Goal: Task Accomplishment & Management: Manage account settings

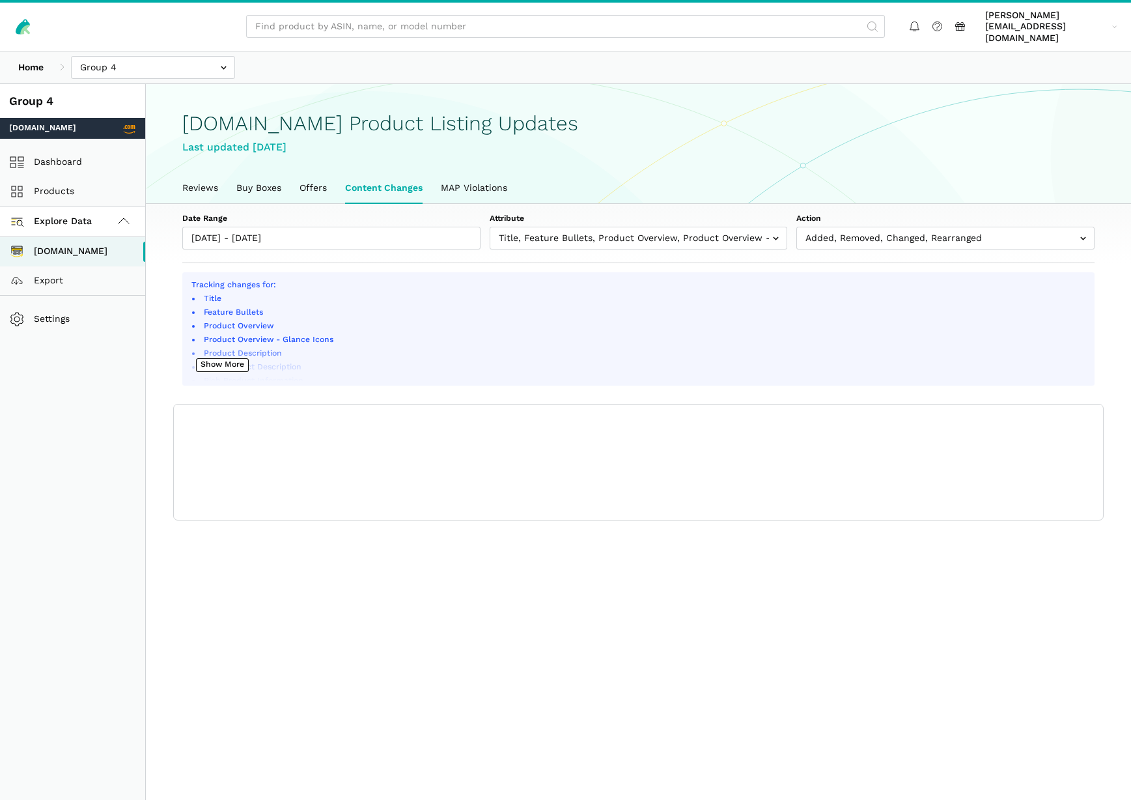
scroll to position [5, 0]
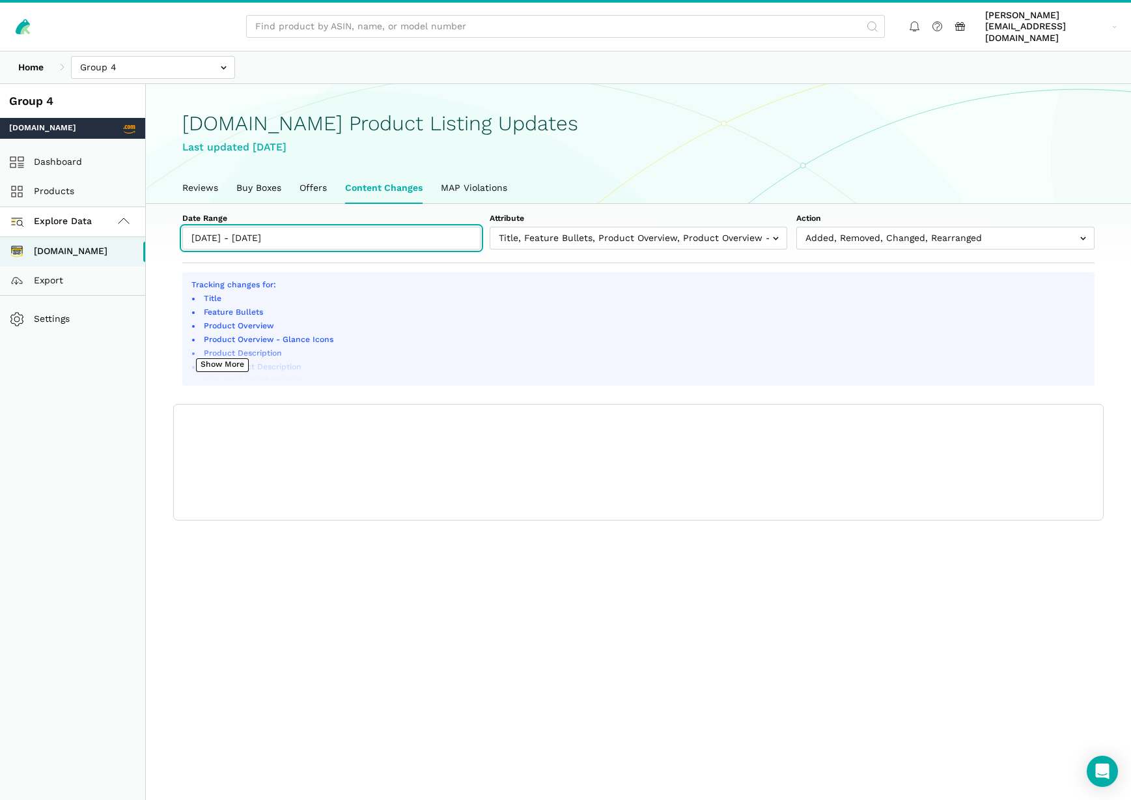
type input "10/07/2025"
type input "10/13/2025"
click at [333, 229] on input "10/07/2025 - 10/13/2025" at bounding box center [331, 238] width 298 height 23
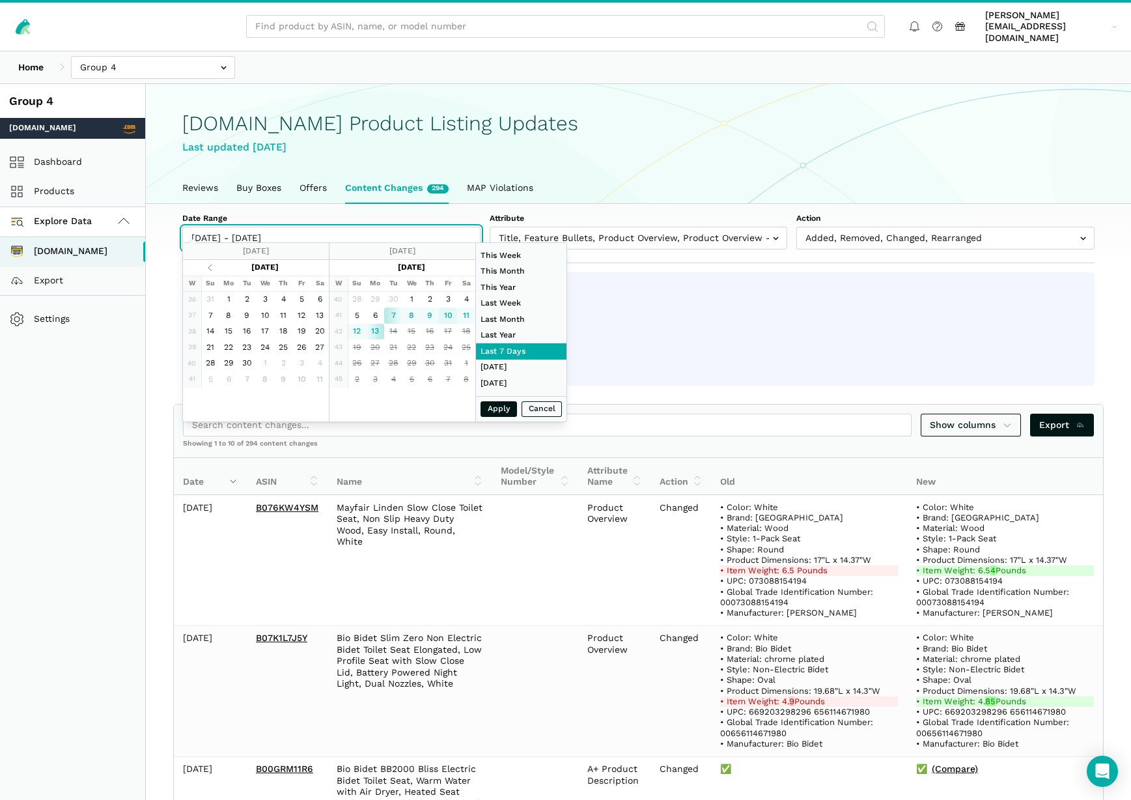
type input "10/10/2025"
type input "10/13/2025"
type input "08/01/2025"
type input "08/31/2025"
type input "10/10/2025"
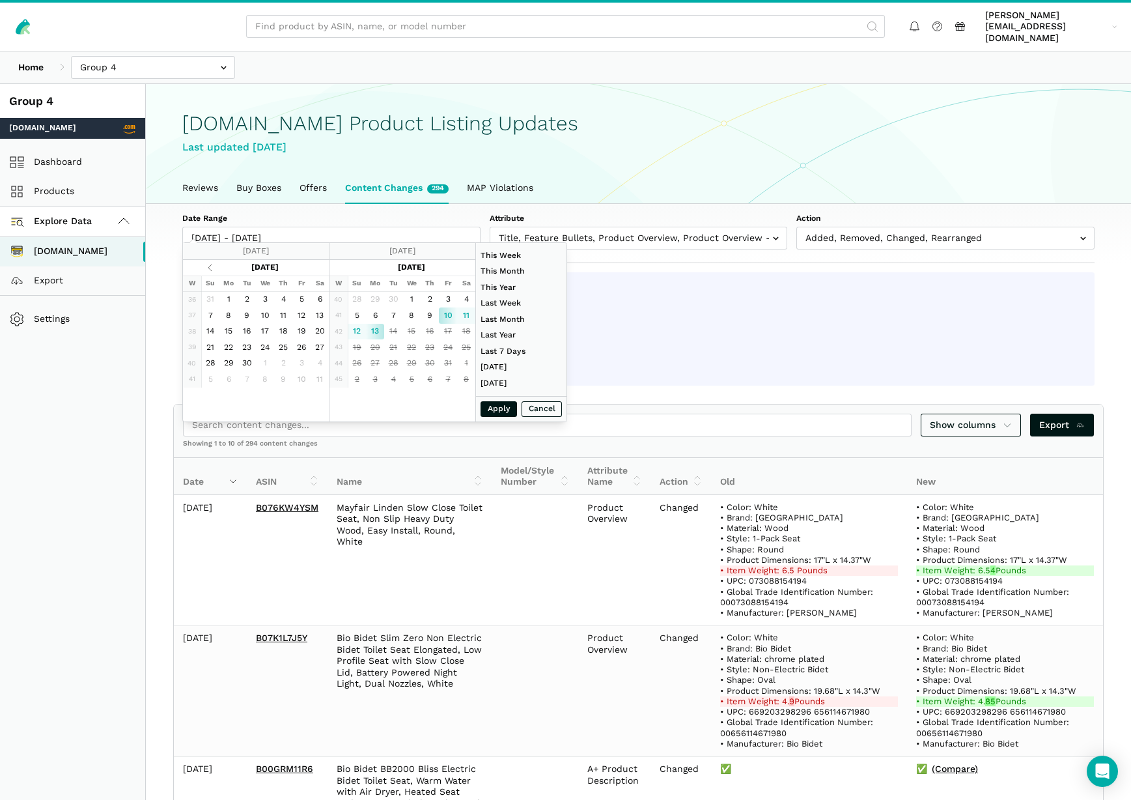
type input "10/13/2025"
click at [495, 410] on button "Apply" at bounding box center [499, 409] width 36 height 16
type input "10/10/2025 - 10/13/2025"
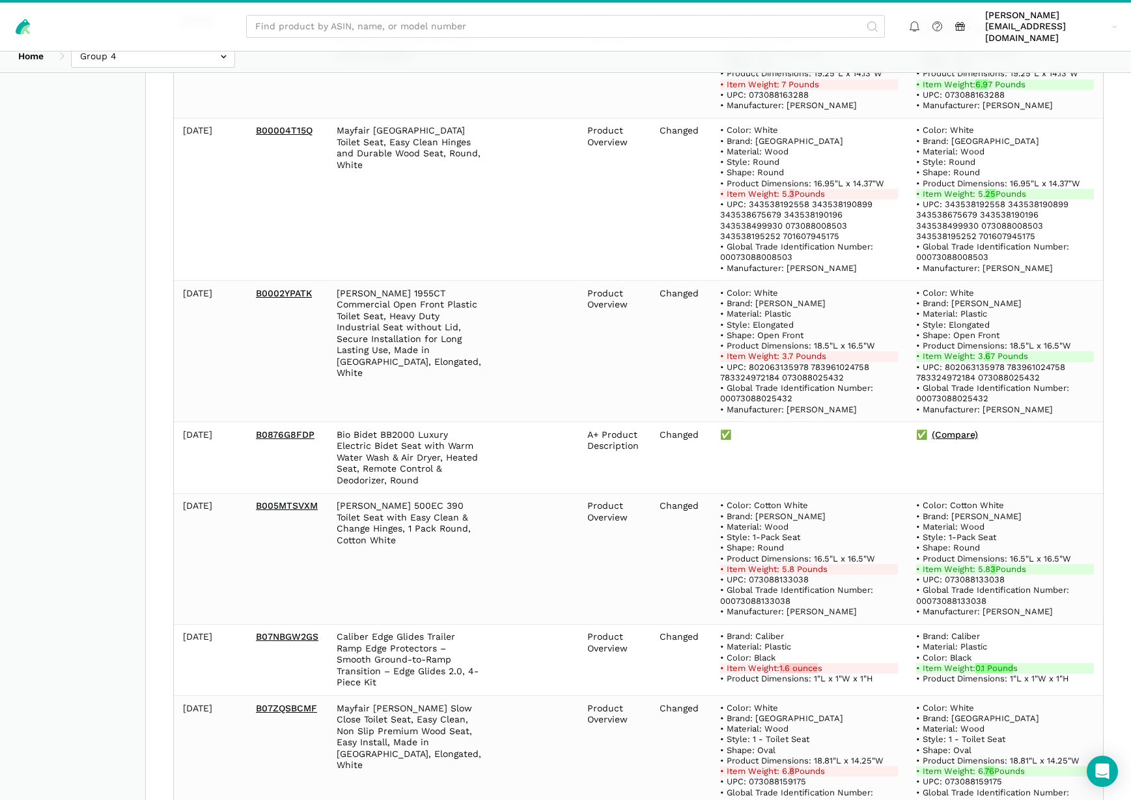
scroll to position [910, 0]
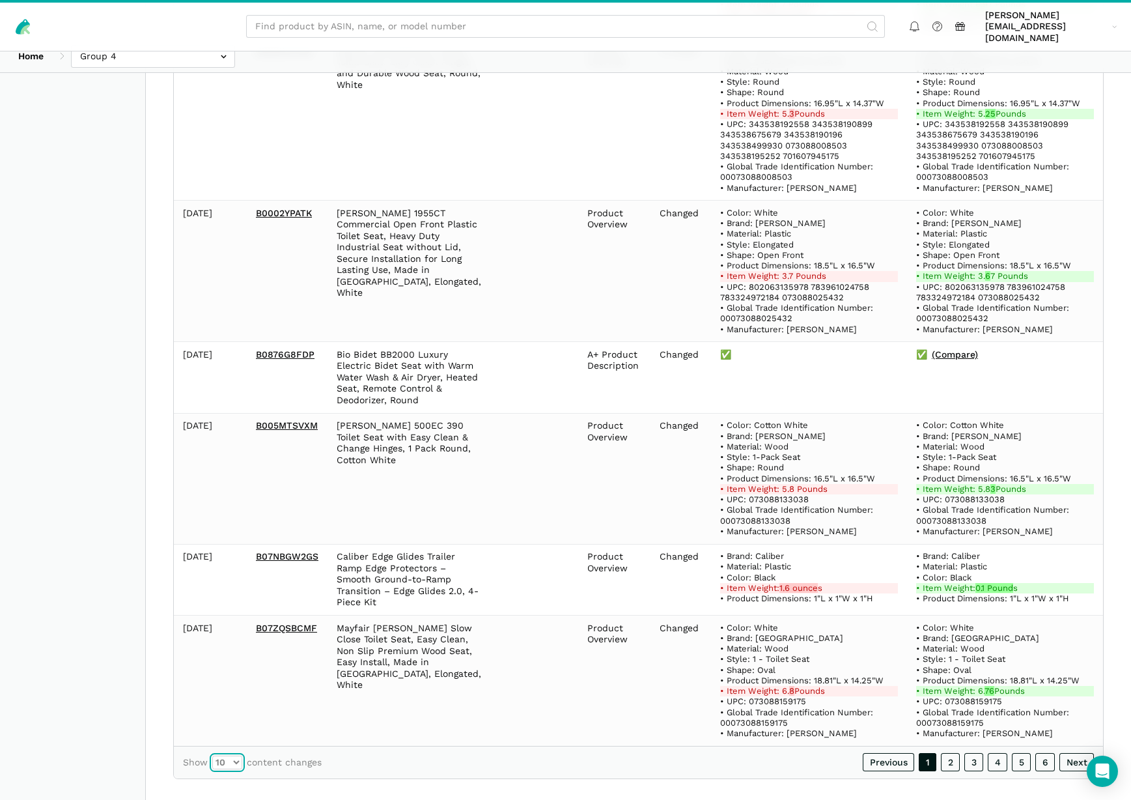
click at [238, 755] on select "10 25 50 100" at bounding box center [227, 762] width 30 height 14
select select "100"
click at [212, 755] on select "10 25 50 100" at bounding box center [227, 762] width 30 height 14
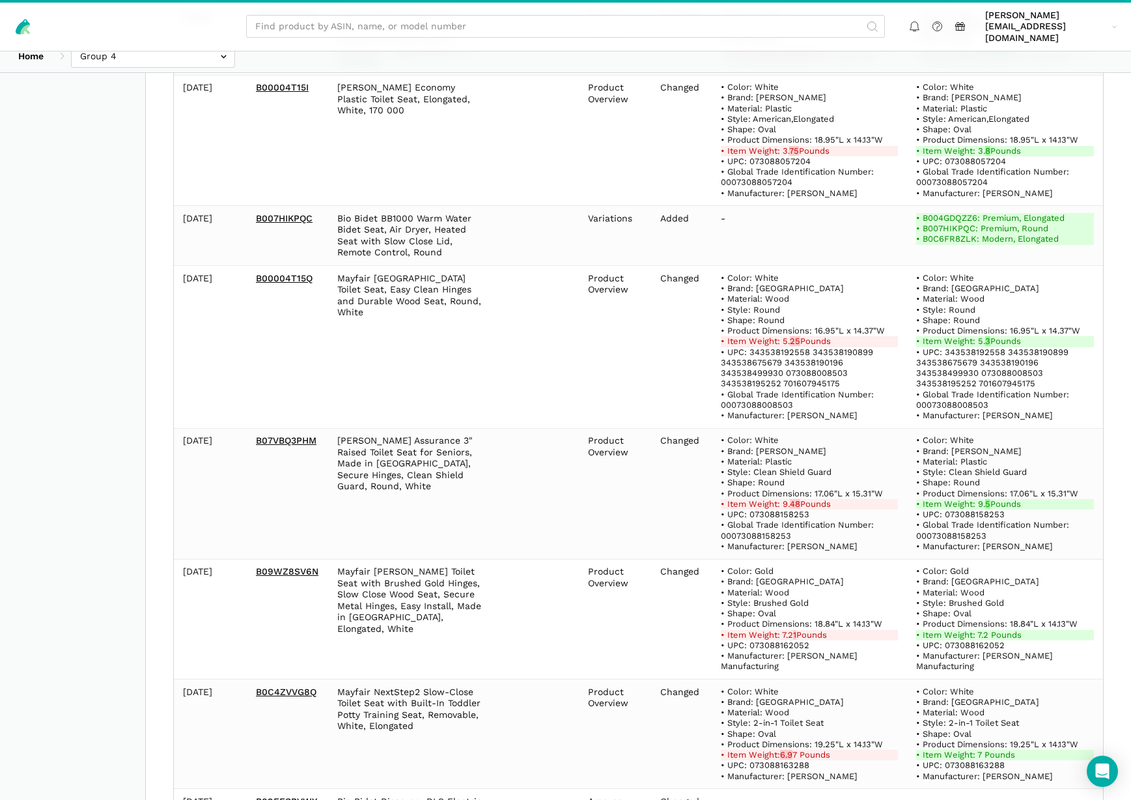
scroll to position [4277, 0]
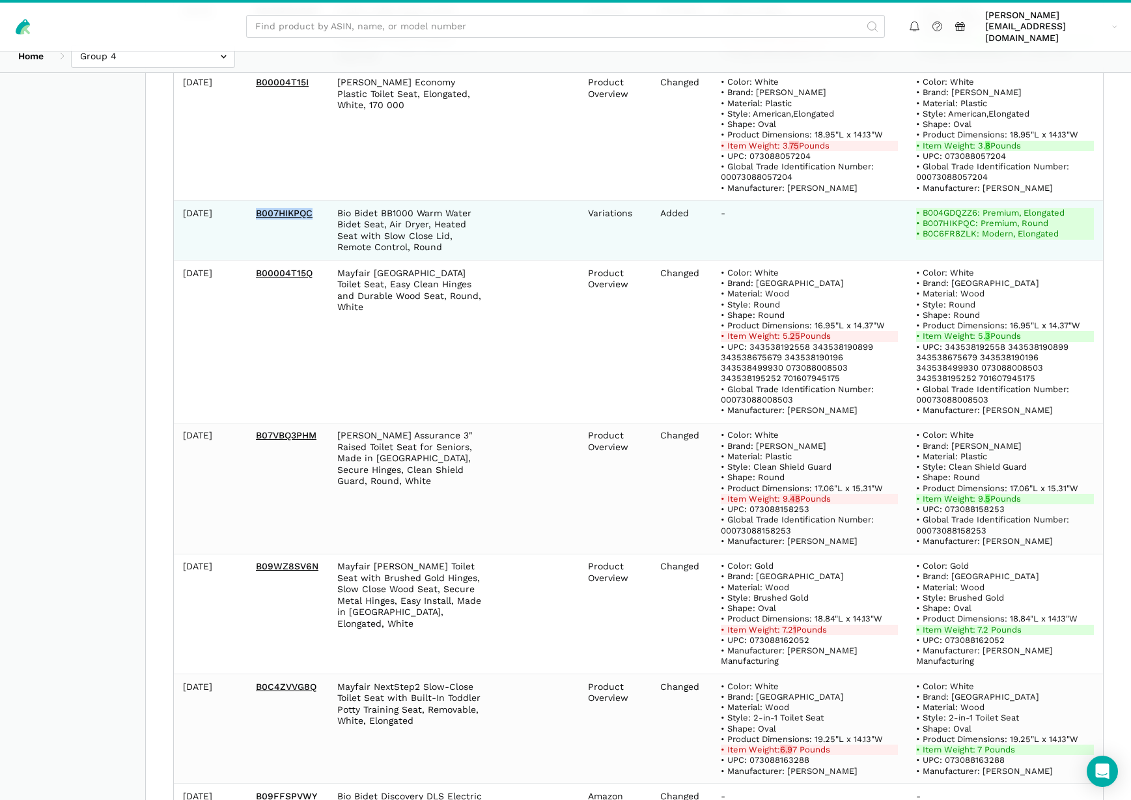
drag, startPoint x: 248, startPoint y: 176, endPoint x: 320, endPoint y: 180, distance: 71.7
click at [320, 201] on td "B007HIKPQC" at bounding box center [287, 231] width 81 height 60
copy link "B007HIKPQC"
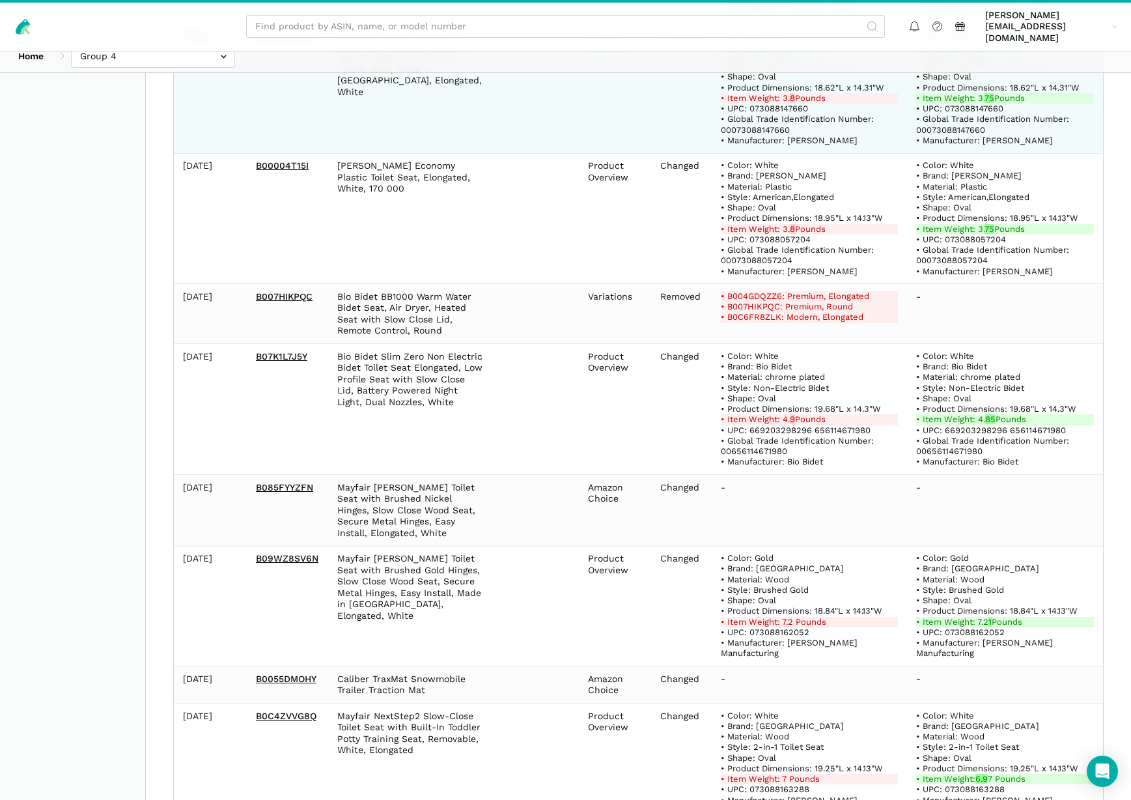
scroll to position [5607, 0]
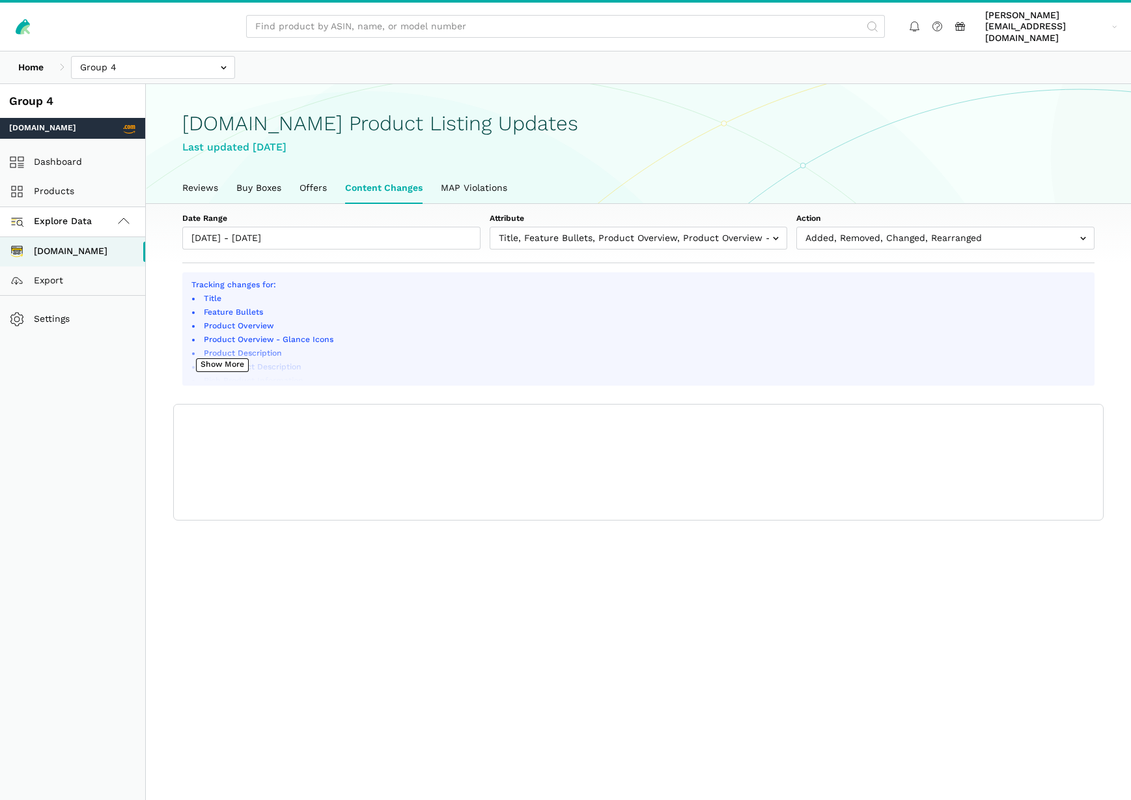
scroll to position [5, 0]
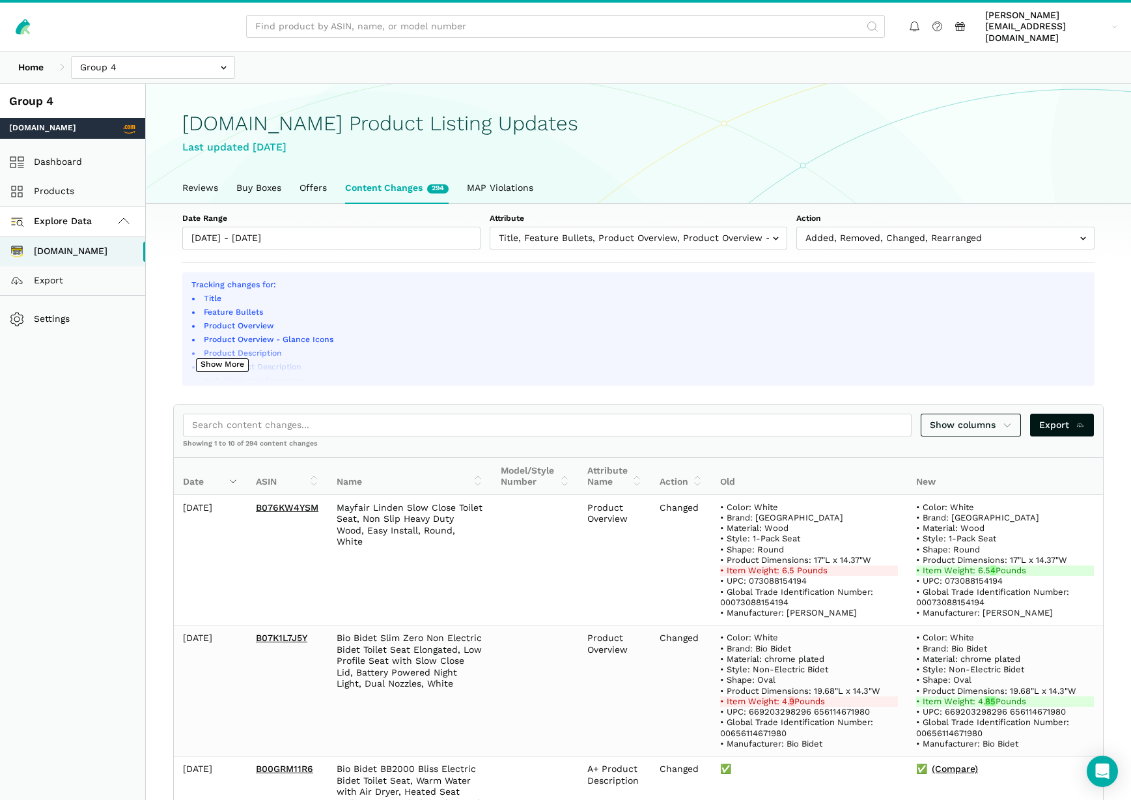
click at [79, 218] on span "Explore Data" at bounding box center [53, 222] width 78 height 16
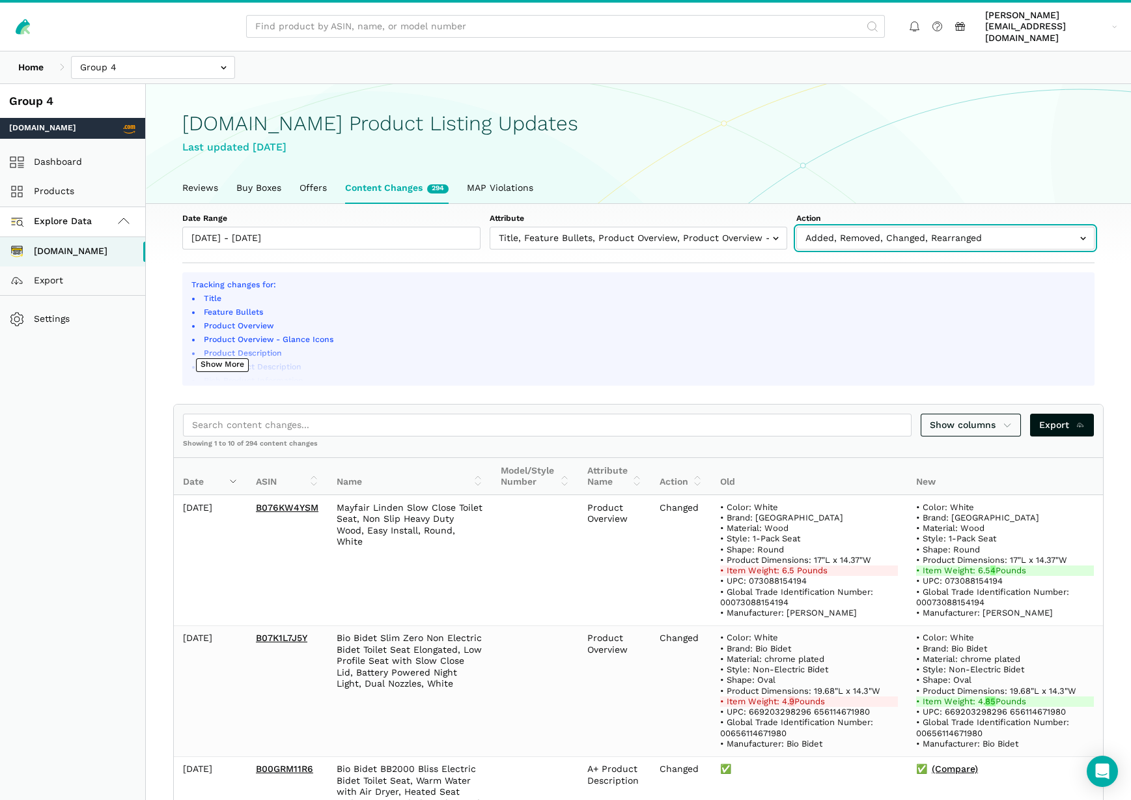
click at [1084, 228] on input "text" at bounding box center [945, 238] width 298 height 23
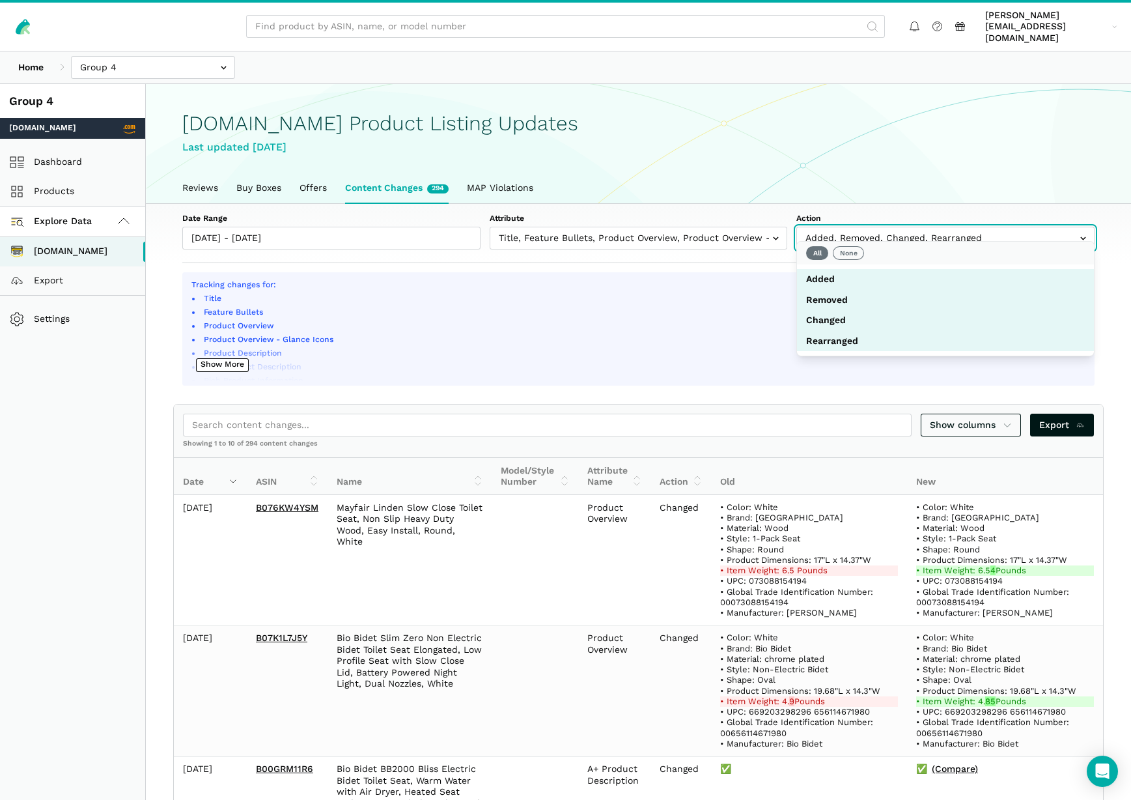
click at [1084, 228] on input "text" at bounding box center [945, 238] width 298 height 23
click at [931, 173] on ul "Reviews Buy Boxes Offers Content Changes 294 MAP Violations" at bounding box center [638, 188] width 931 height 30
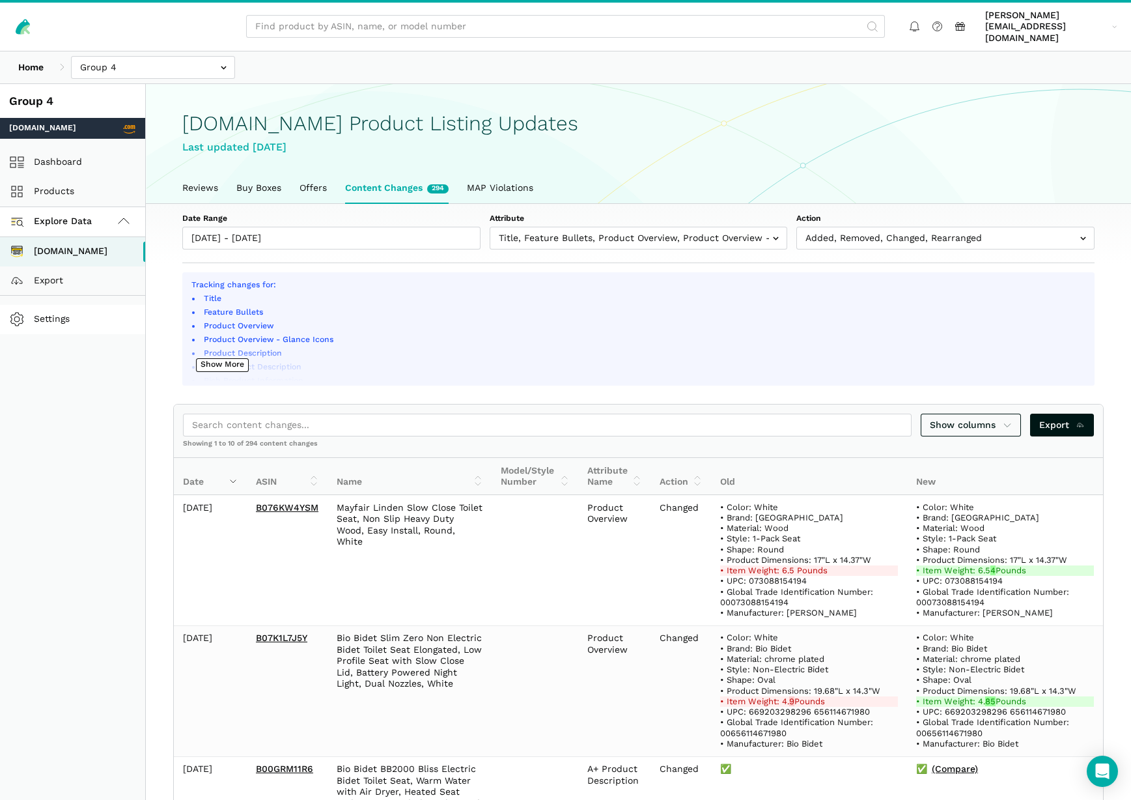
click at [68, 305] on link "Settings" at bounding box center [72, 319] width 145 height 29
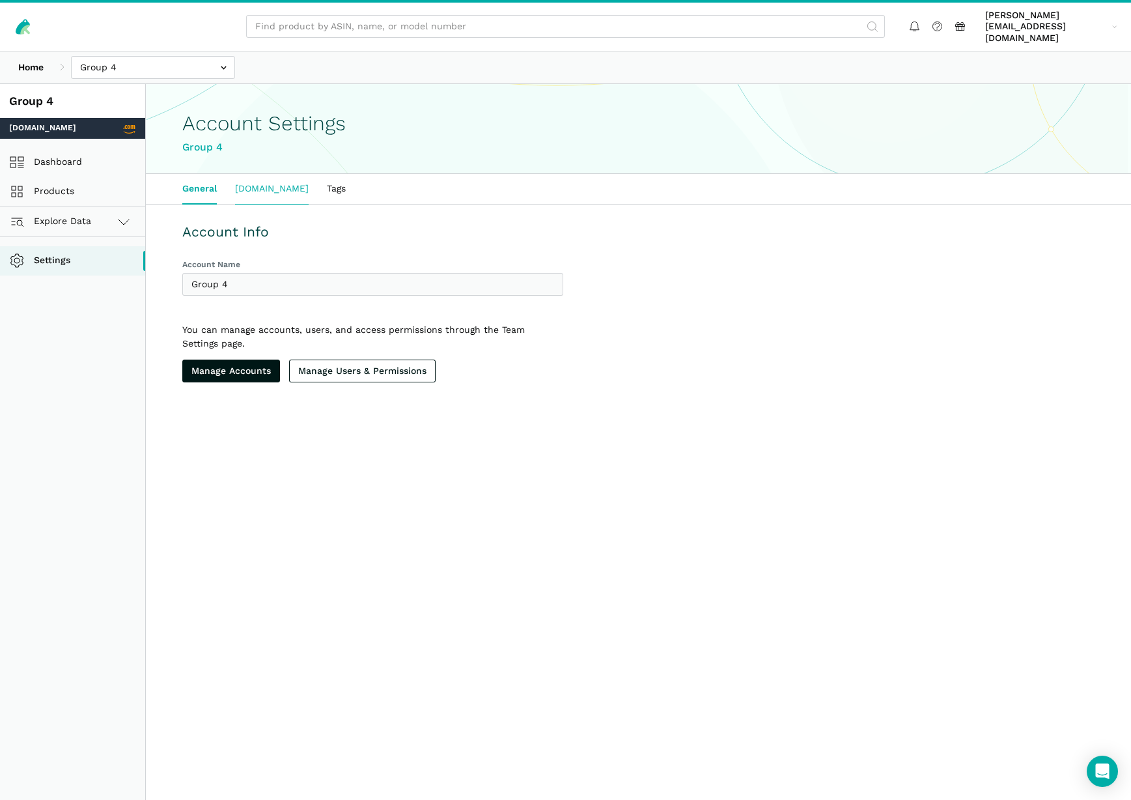
click at [267, 179] on link "[DOMAIN_NAME]" at bounding box center [272, 189] width 92 height 30
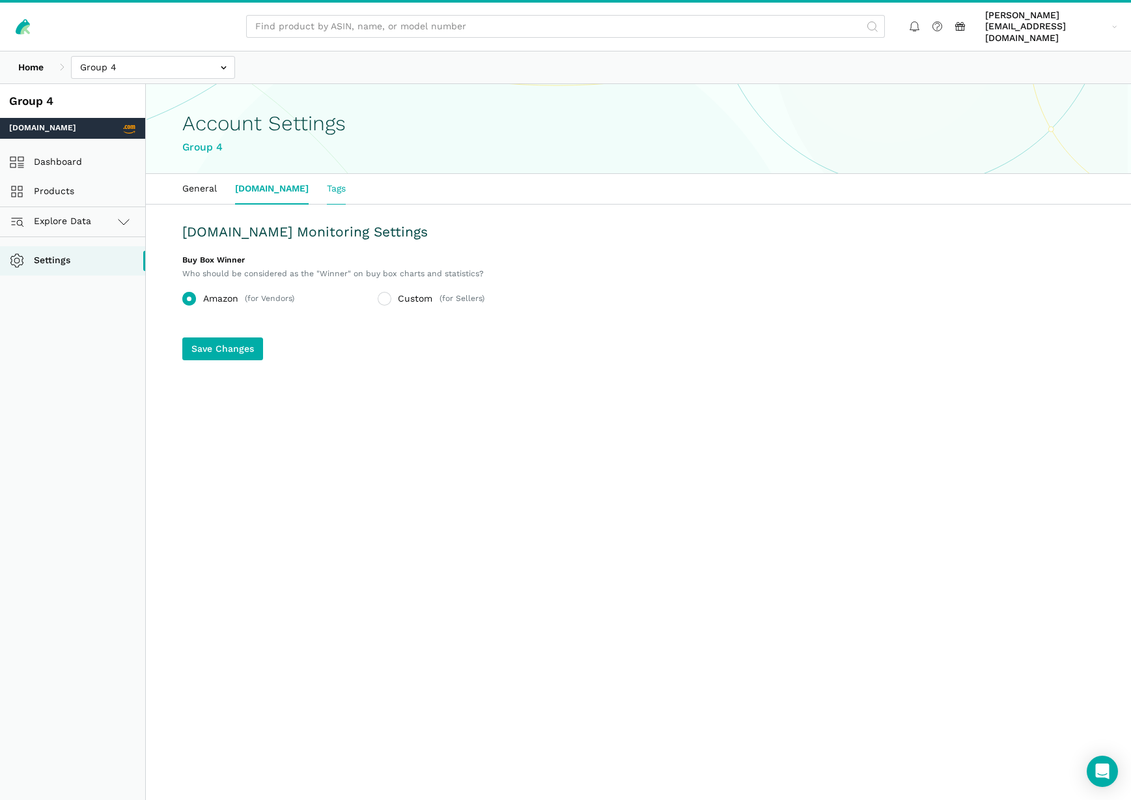
click at [330, 177] on link "Tags" at bounding box center [336, 189] width 37 height 30
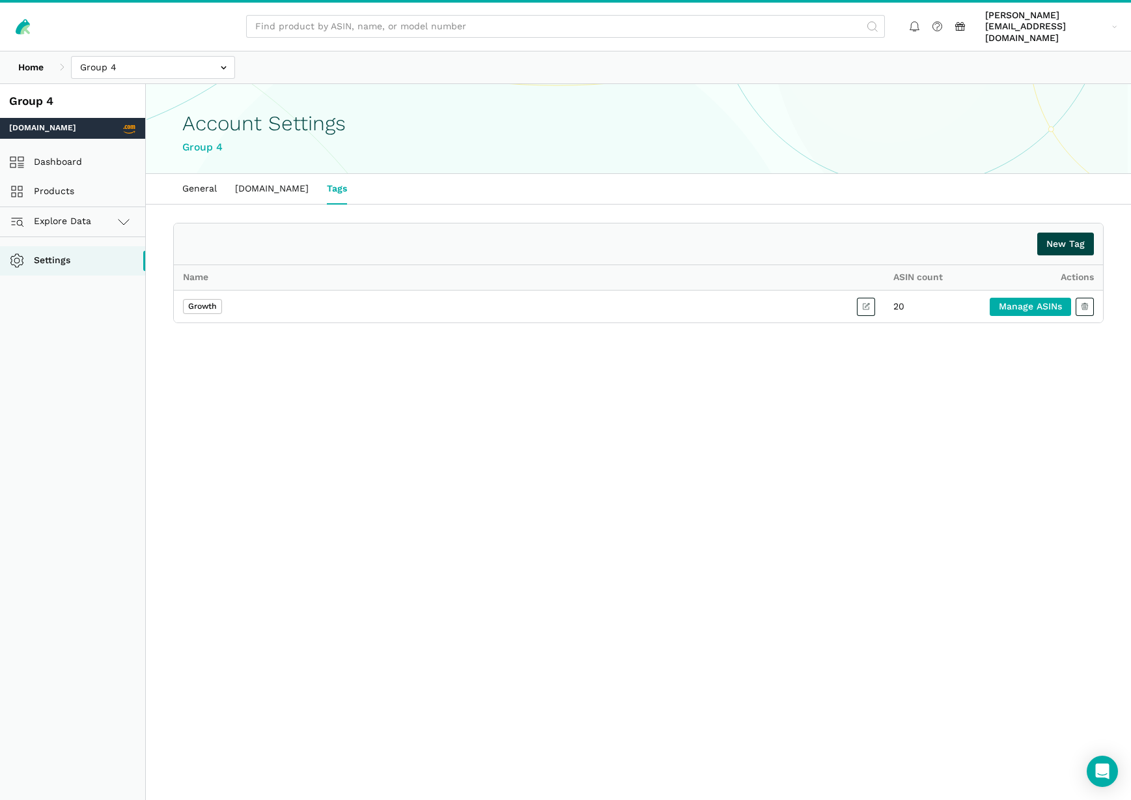
click at [1065, 236] on button "New Tag" at bounding box center [1065, 243] width 57 height 23
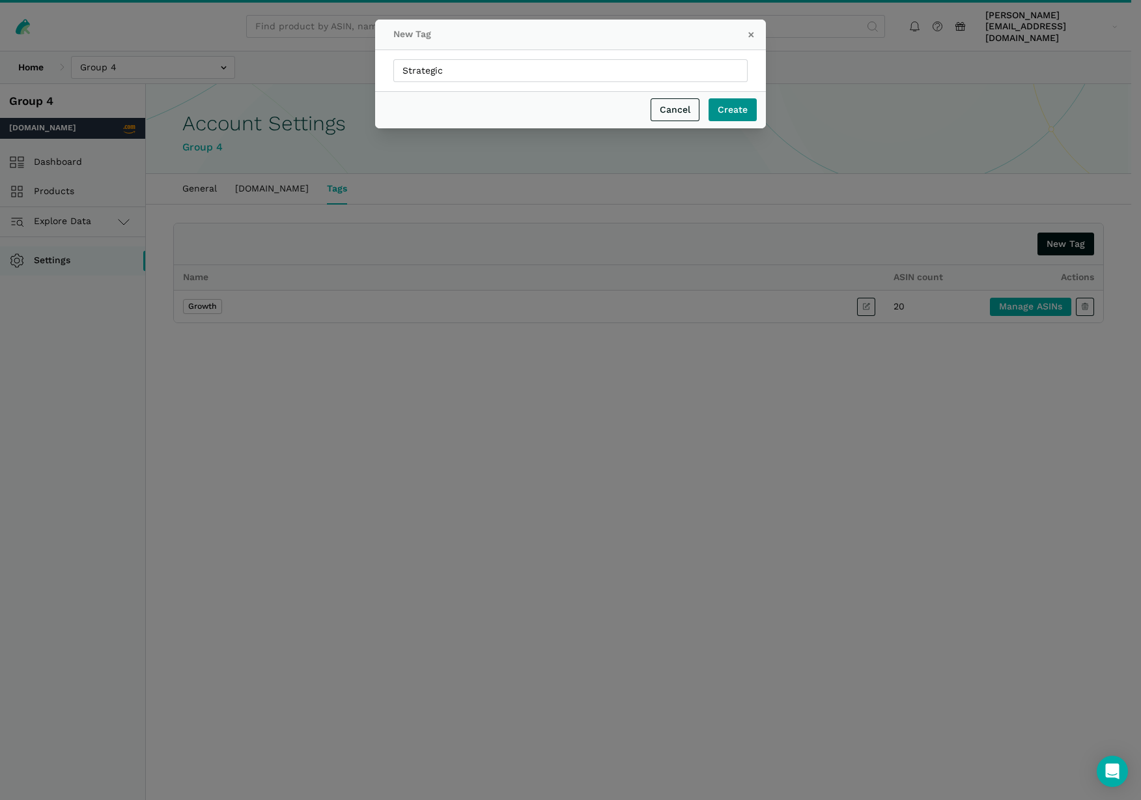
type input "Strategic"
click at [732, 117] on button "Create" at bounding box center [733, 109] width 48 height 23
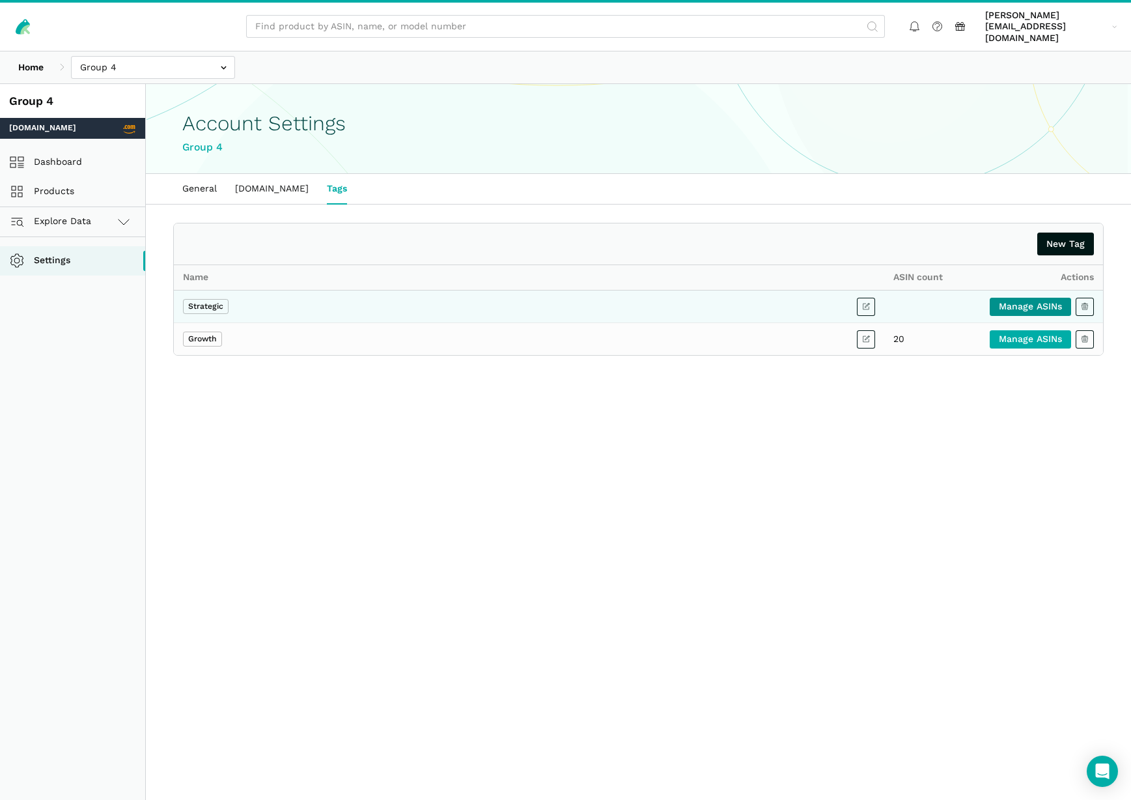
click at [1025, 298] on link "Manage ASINs" at bounding box center [1030, 307] width 81 height 18
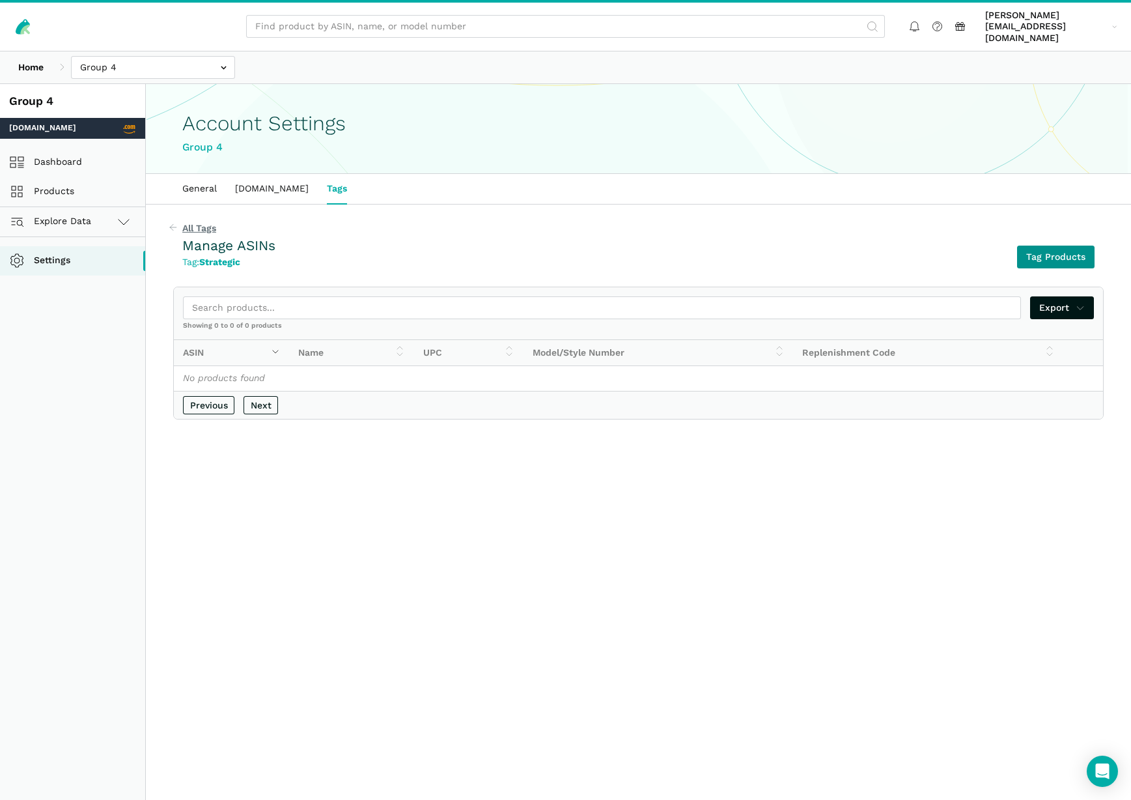
click at [1037, 247] on button "Tag Products" at bounding box center [1055, 257] width 77 height 23
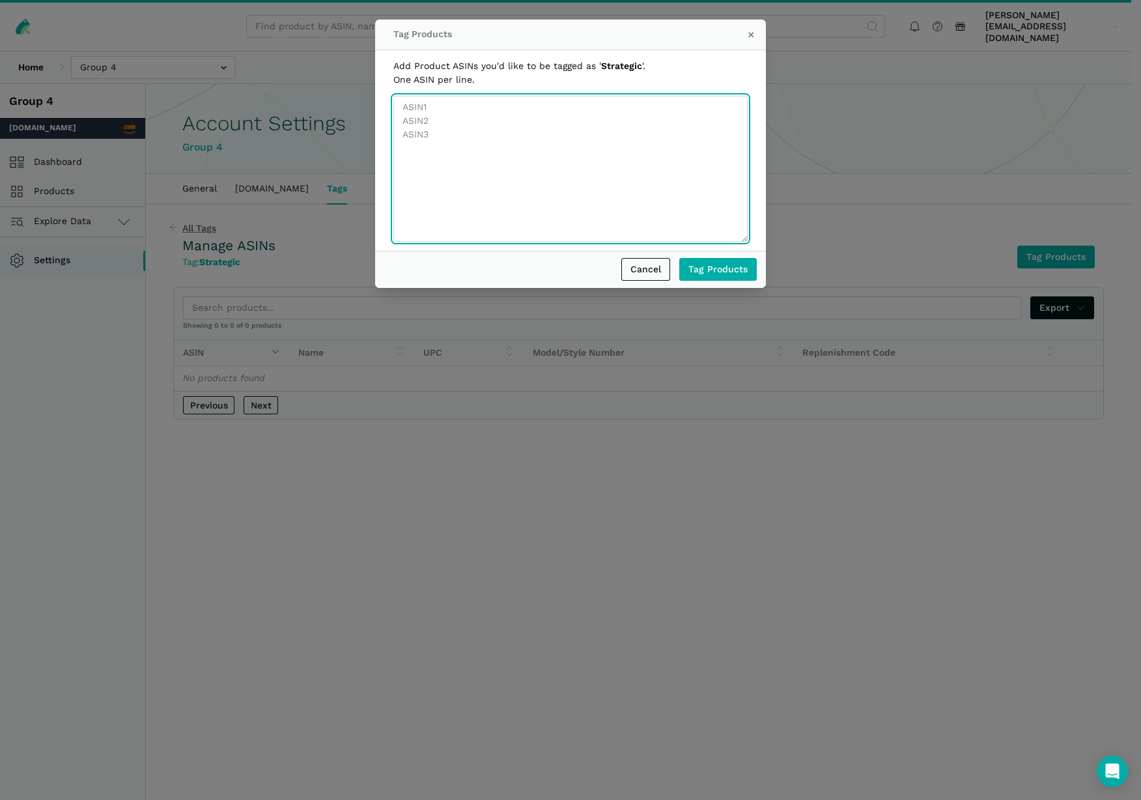
paste textarea "B09FFSPVWY B00GRM11R6 B0876G8FDP B004GDQZZ6 B007HIKPQC B0D47V6515 B0CK9TXS4C B0…"
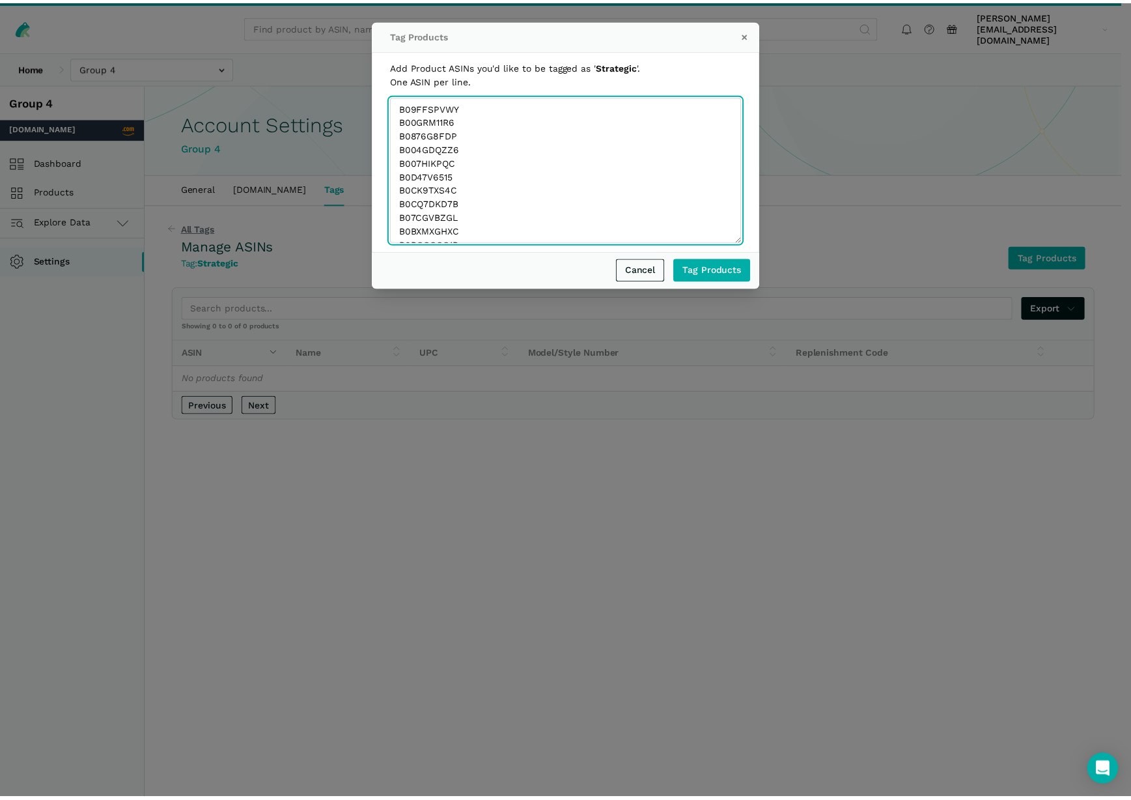
scroll to position [814, 0]
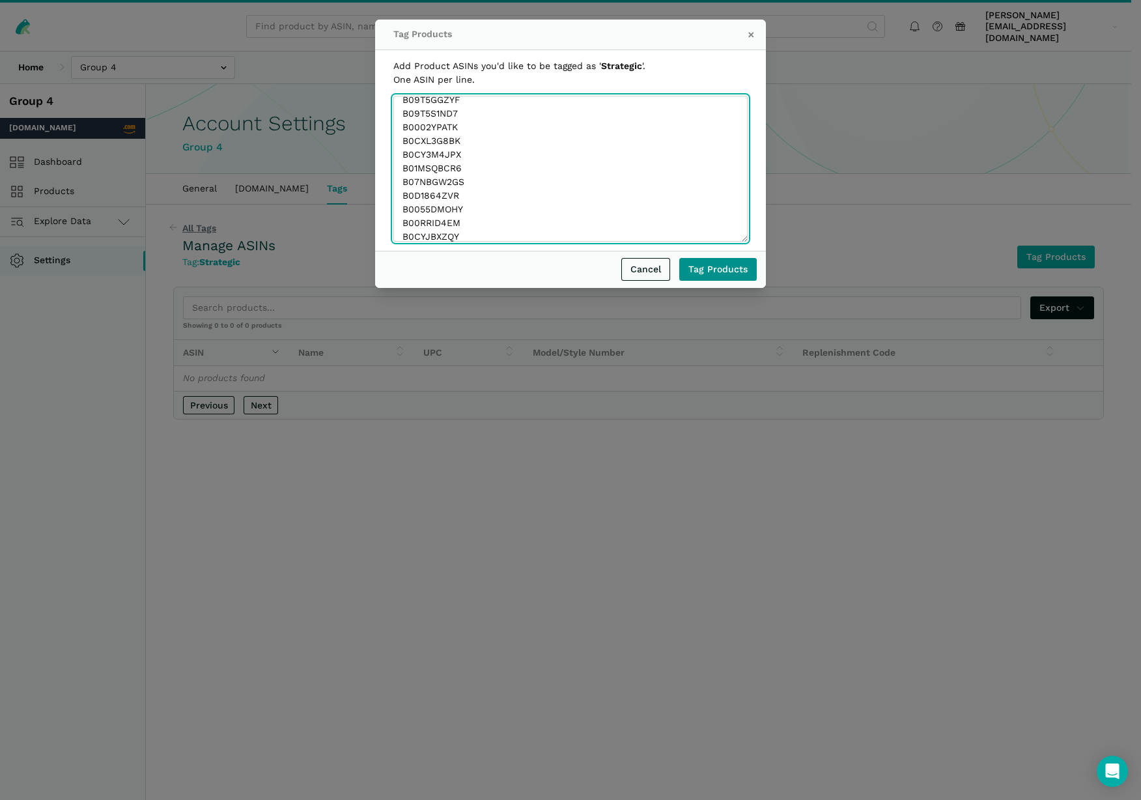
type textarea "B09FFSPVWY B00GRM11R6 B0876G8FDP B004GDQZZ6 B007HIKPQC B0D47V6515 B0CK9TXS4C B0…"
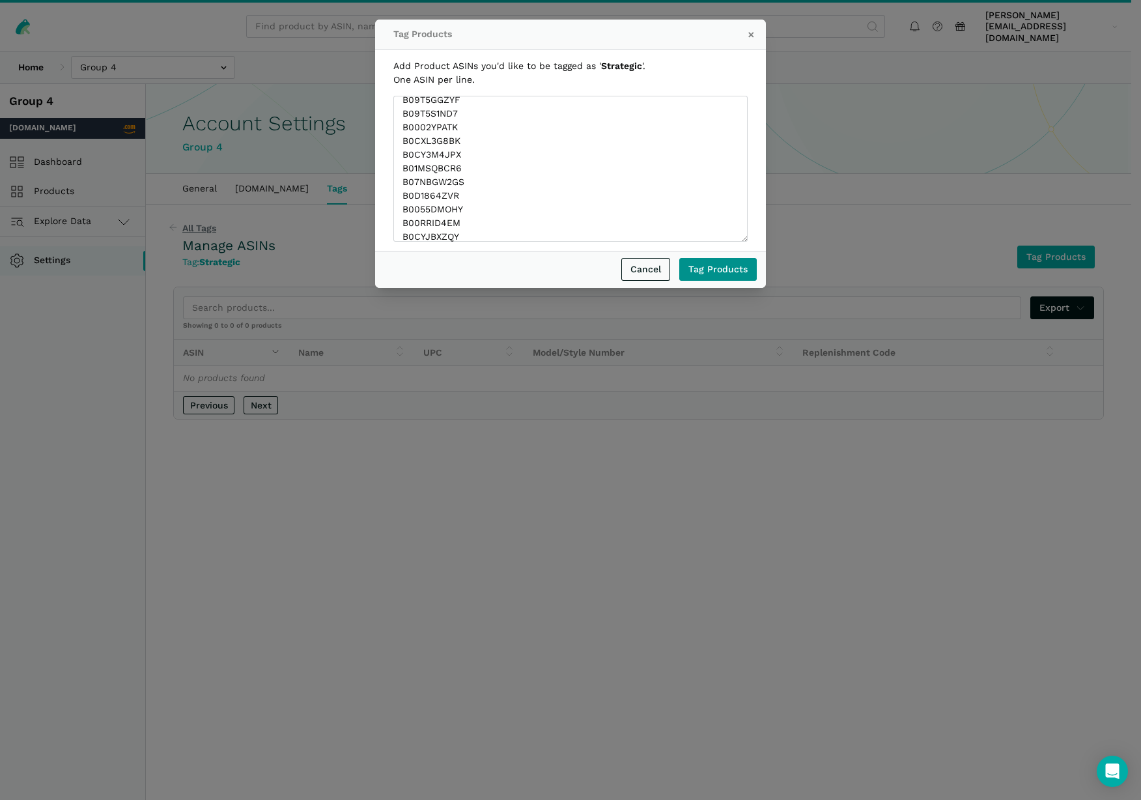
click at [704, 275] on button "Tag Products" at bounding box center [717, 269] width 77 height 23
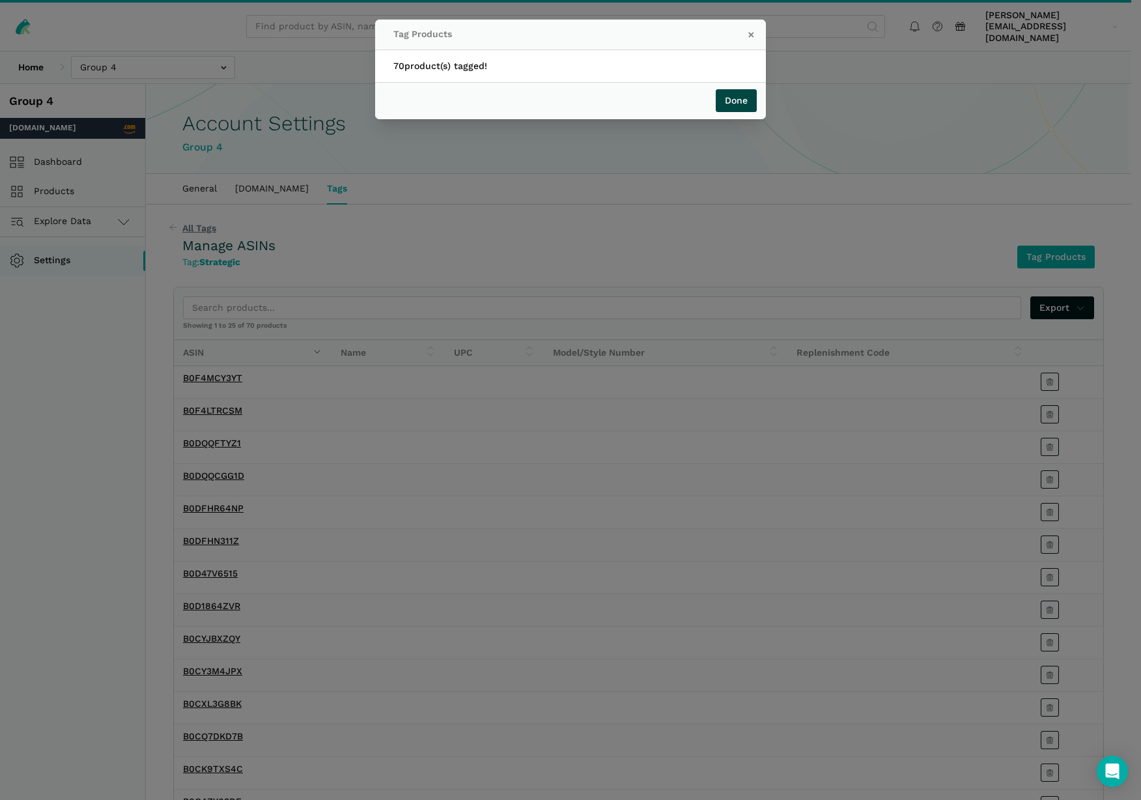
drag, startPoint x: 738, startPoint y: 100, endPoint x: 800, endPoint y: 167, distance: 91.7
click at [738, 100] on button "Done" at bounding box center [736, 100] width 41 height 23
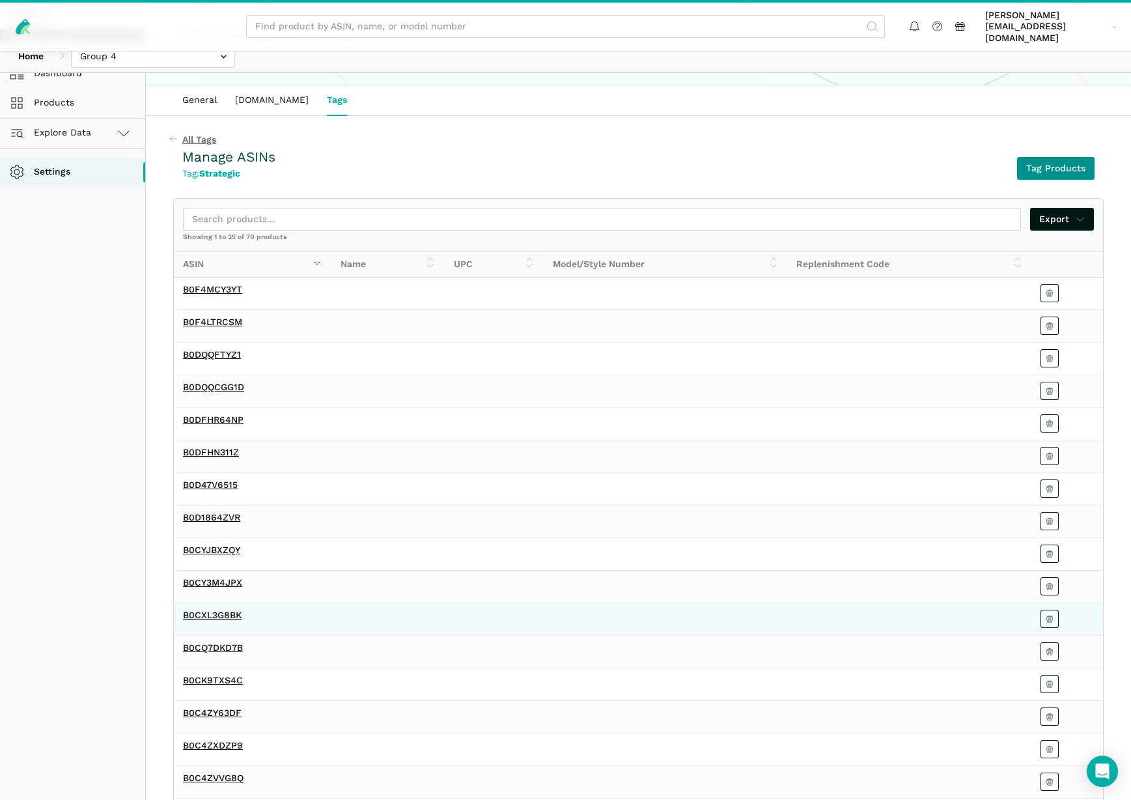
scroll to position [0, 0]
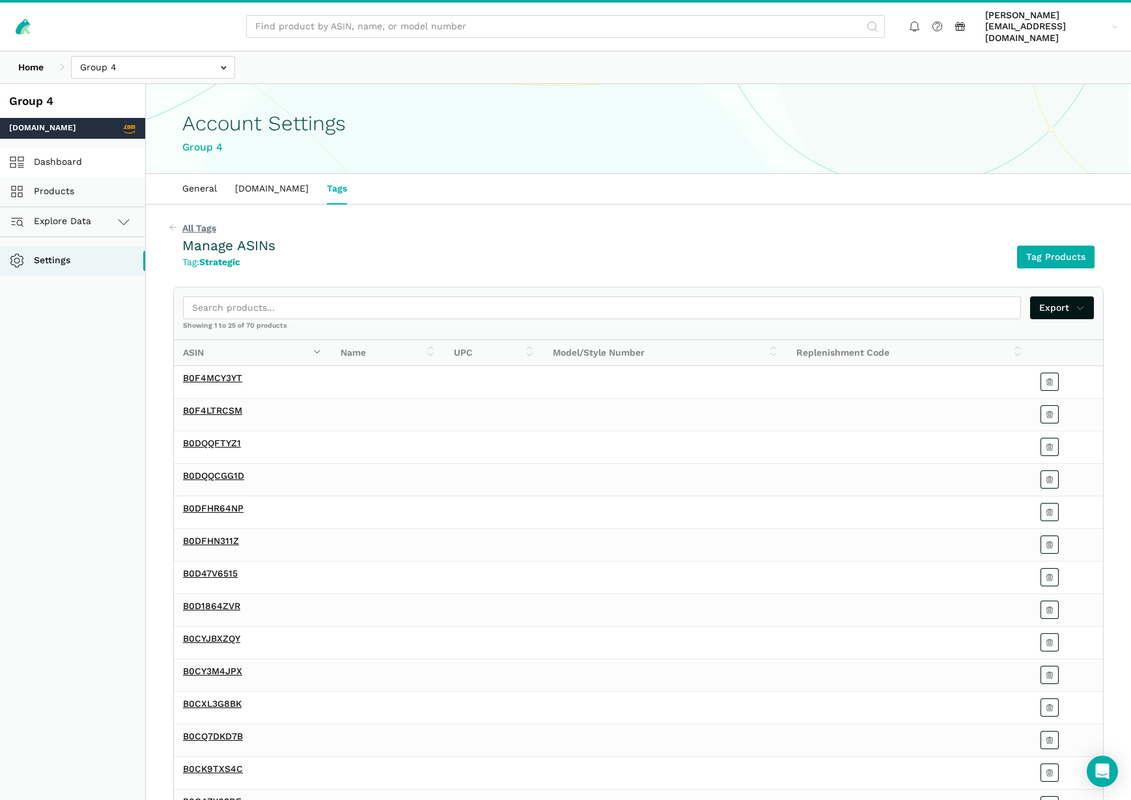
click at [52, 148] on link "Dashboard" at bounding box center [72, 162] width 145 height 29
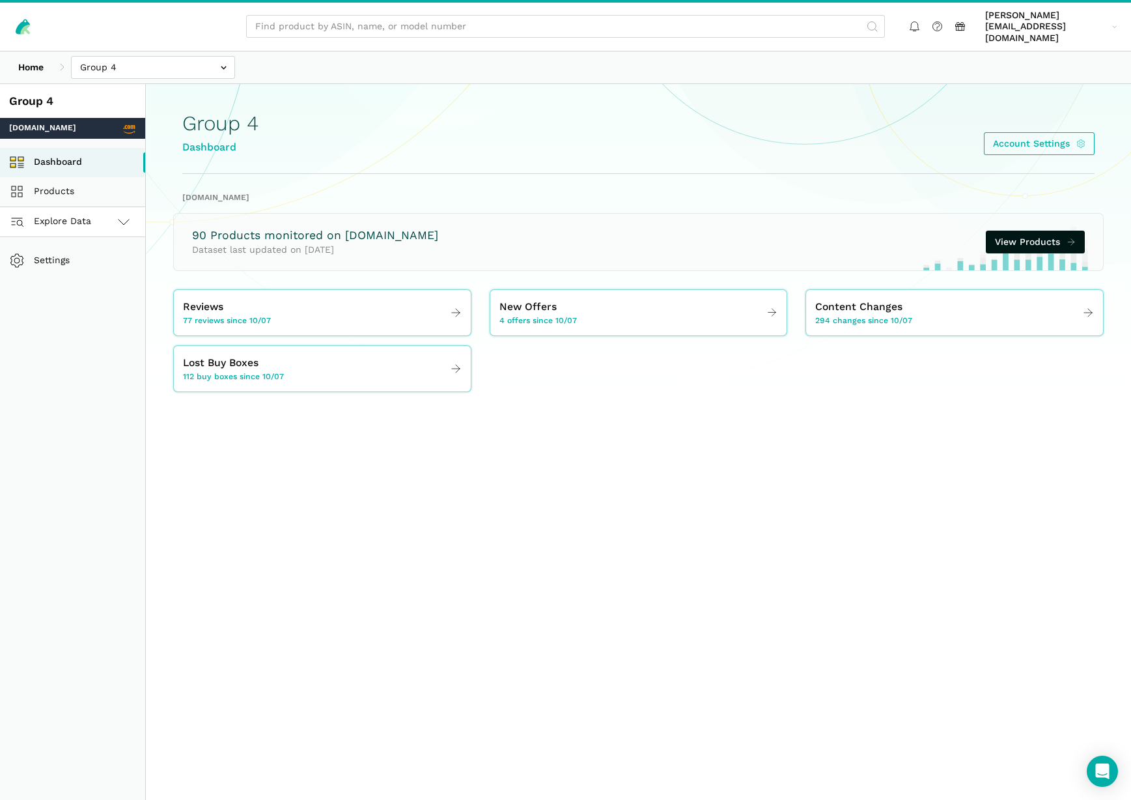
click at [76, 214] on span "Explore Data" at bounding box center [52, 222] width 77 height 16
click at [828, 299] on span "Content Changes" at bounding box center [858, 307] width 87 height 16
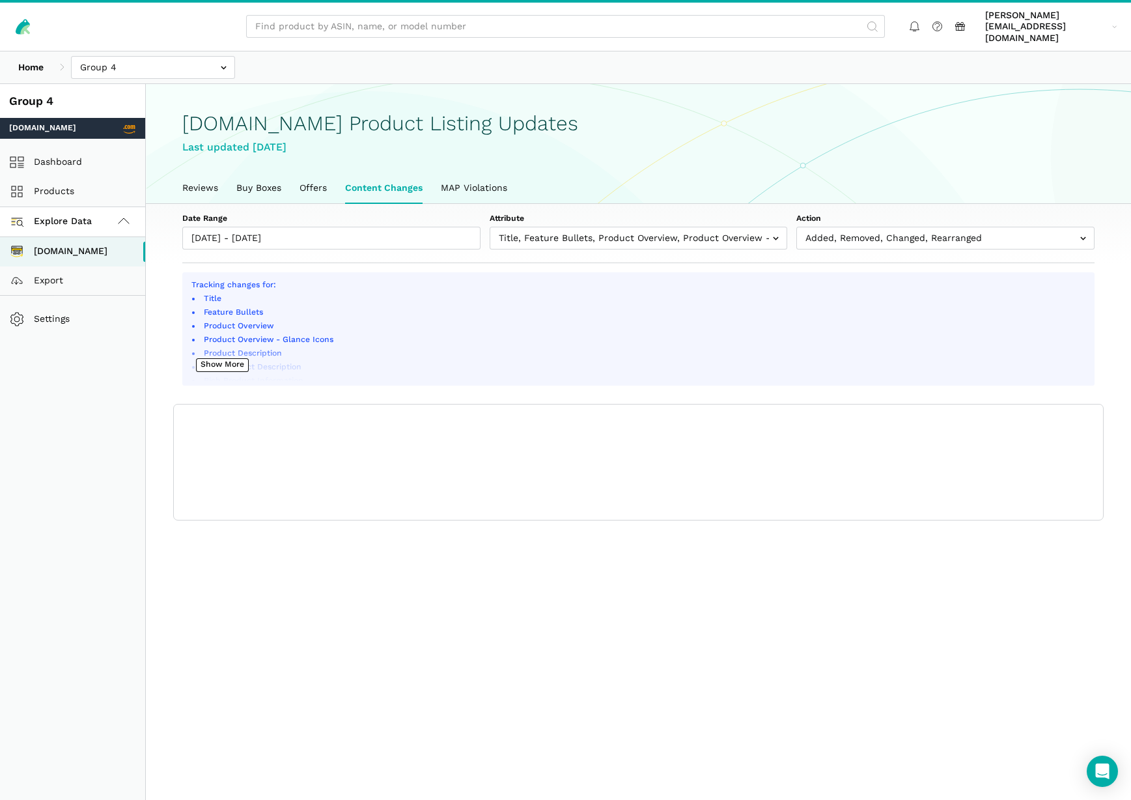
scroll to position [5, 0]
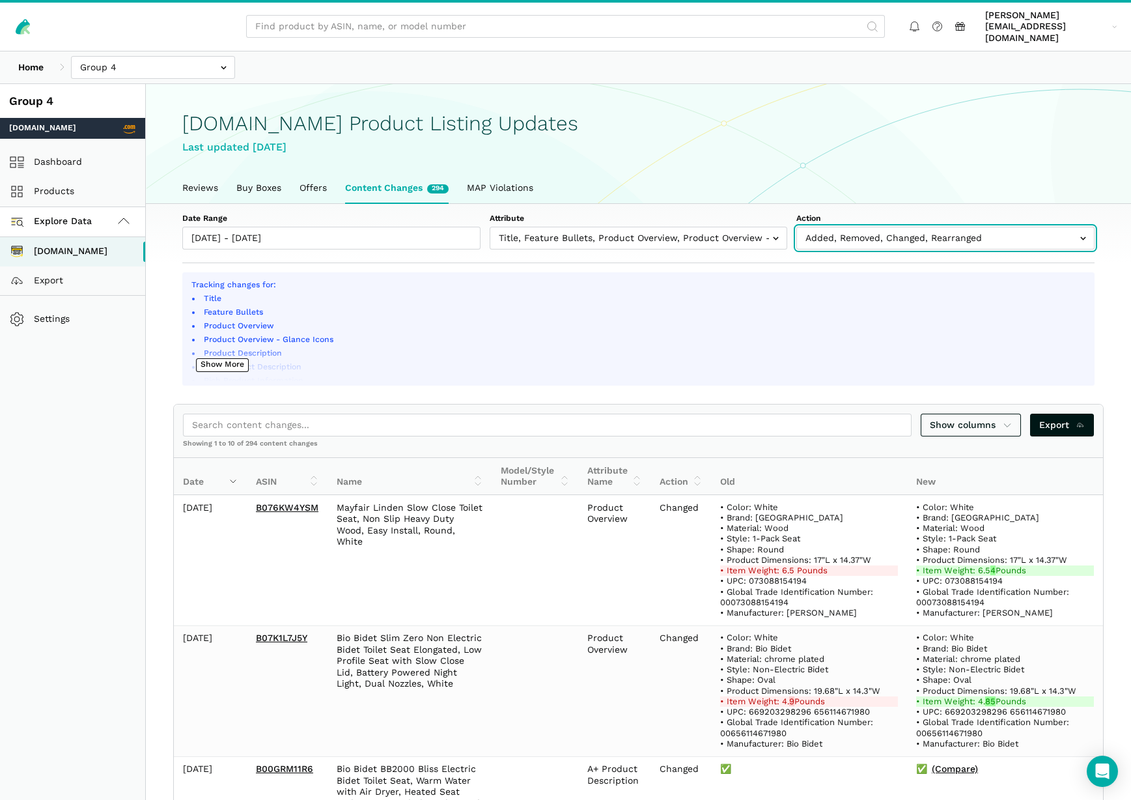
click at [906, 229] on input "text" at bounding box center [945, 238] width 298 height 23
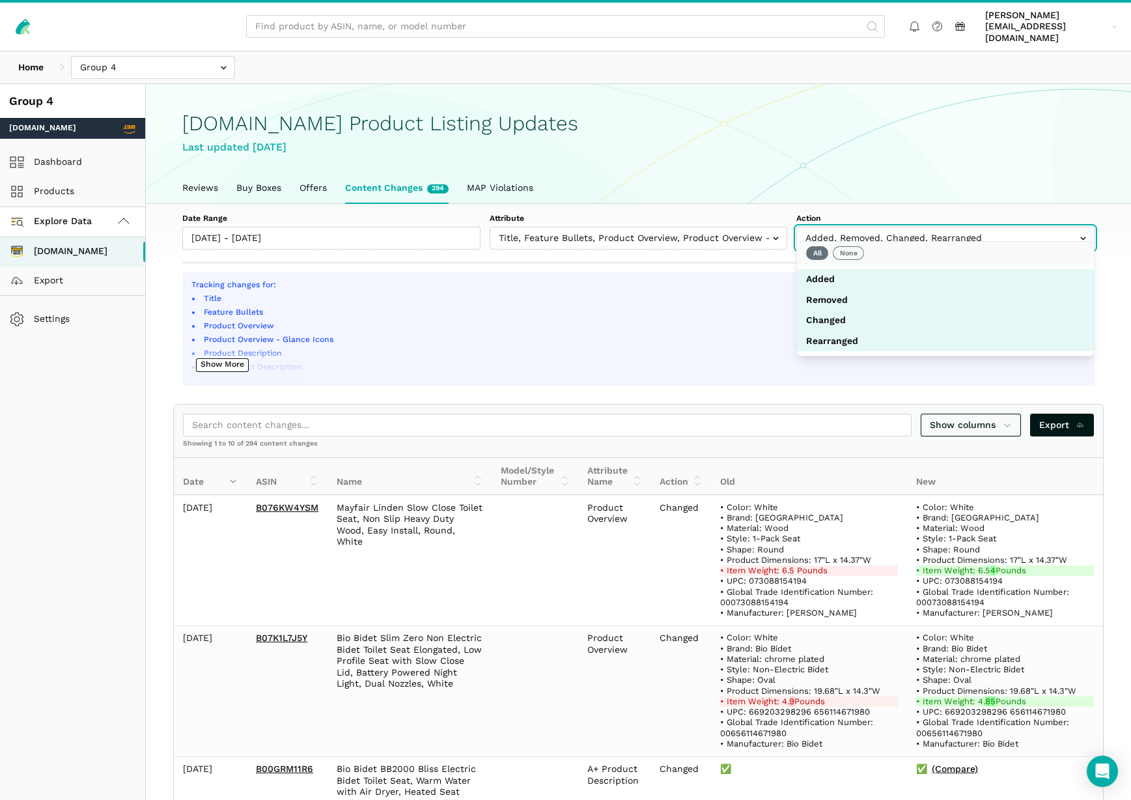
drag, startPoint x: 905, startPoint y: 229, endPoint x: 897, endPoint y: 227, distance: 8.6
click at [905, 229] on input "text" at bounding box center [945, 238] width 298 height 23
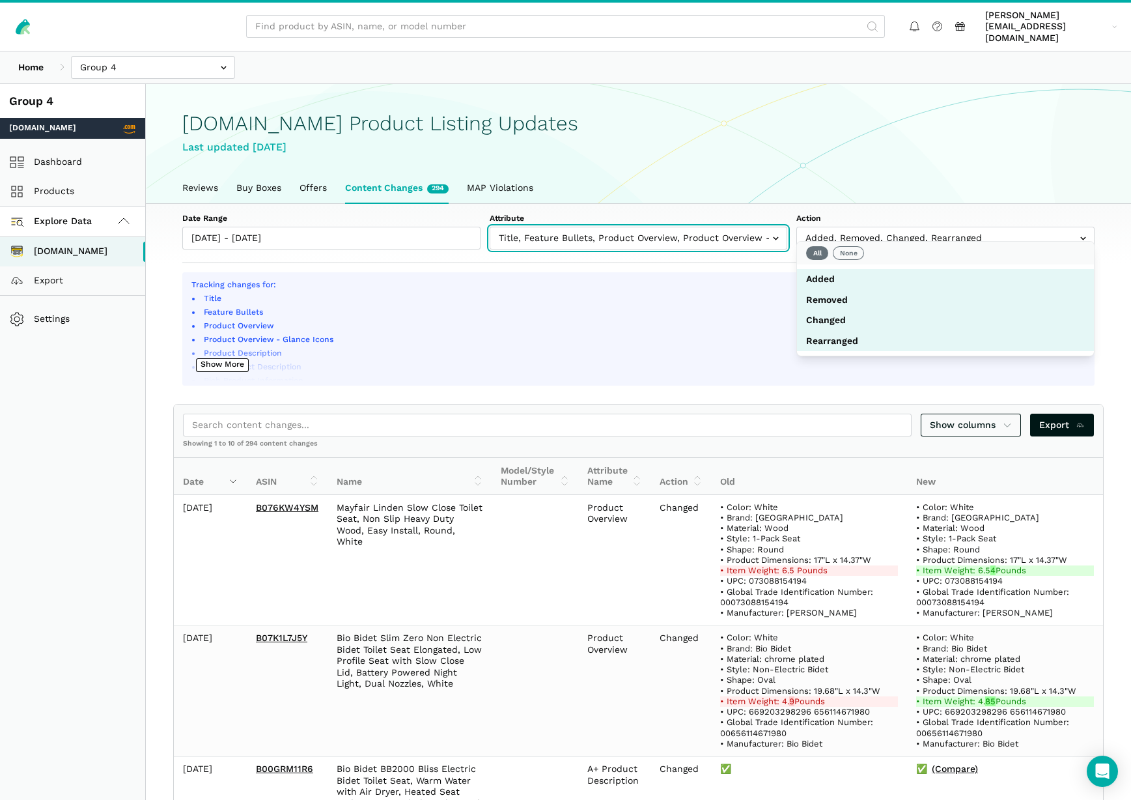
click at [701, 227] on input "text" at bounding box center [639, 238] width 298 height 23
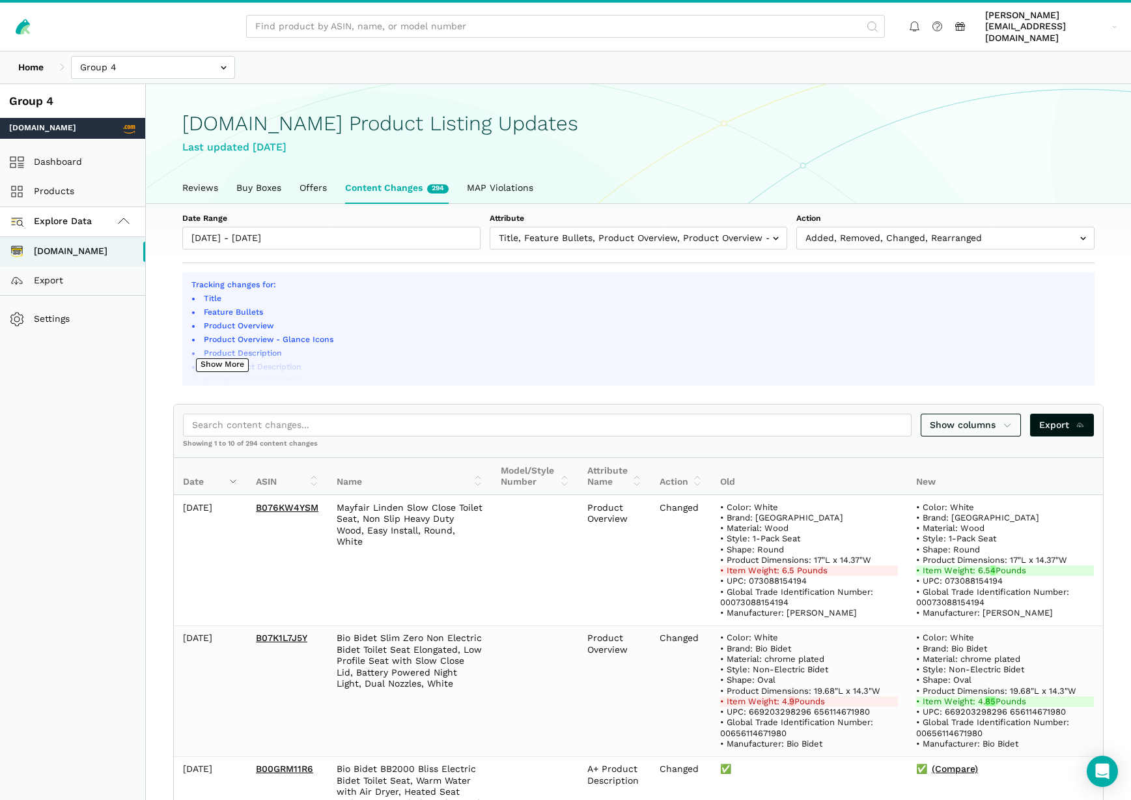
click at [346, 213] on label "Date Range" at bounding box center [331, 219] width 298 height 12
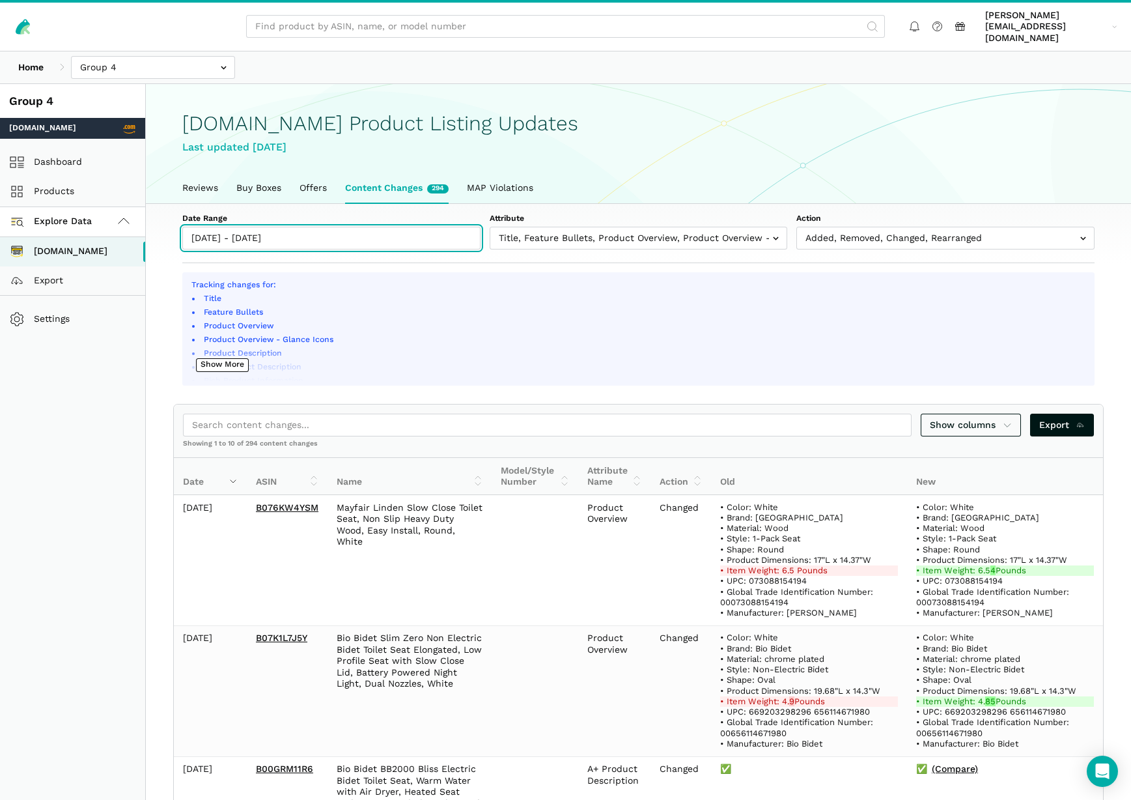
click at [346, 227] on input "10/07/2025 - 10/13/2025" at bounding box center [331, 238] width 298 height 23
type input "10/07/2025"
type input "10/13/2025"
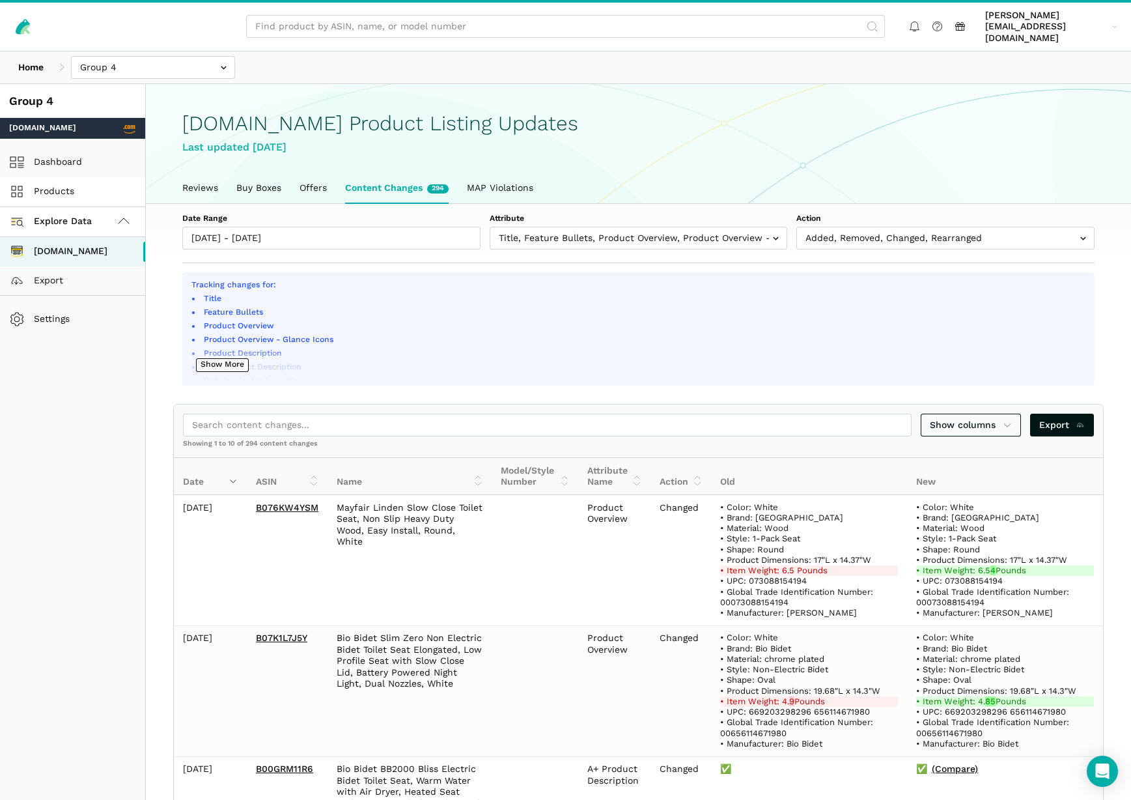
click at [36, 180] on link "Products" at bounding box center [72, 191] width 145 height 29
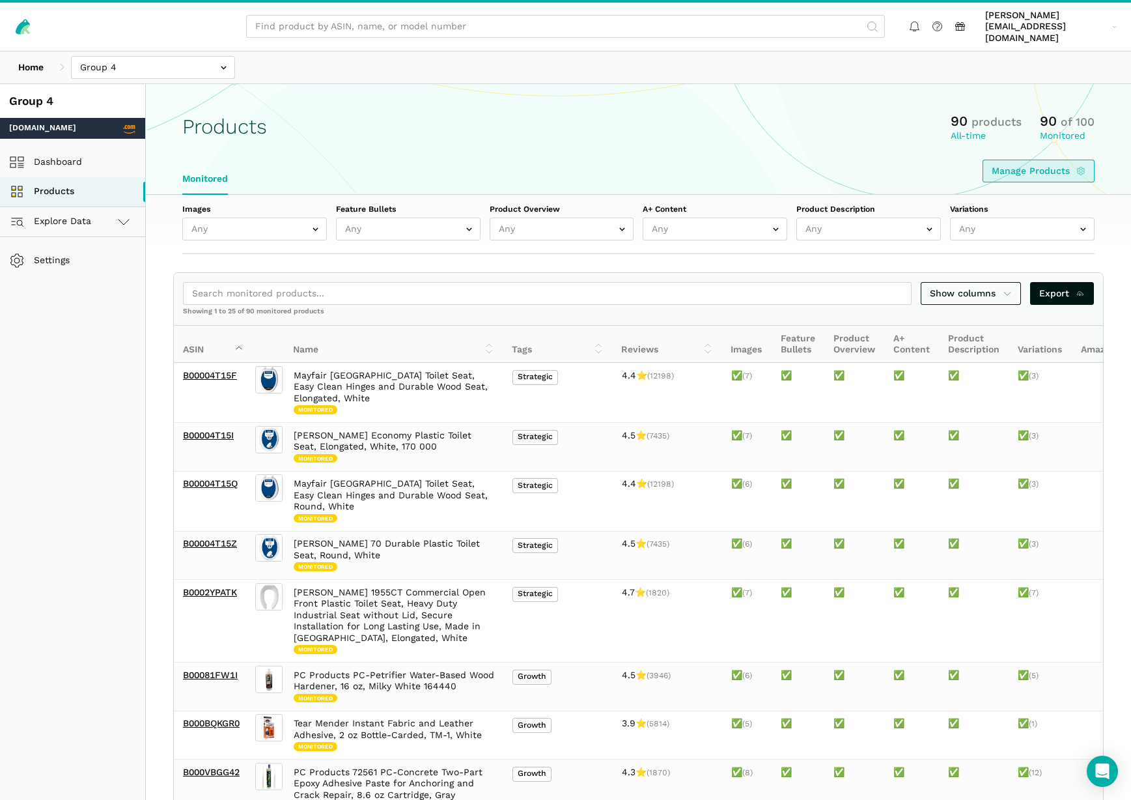
click at [1088, 163] on link "Manage Products" at bounding box center [1039, 171] width 113 height 23
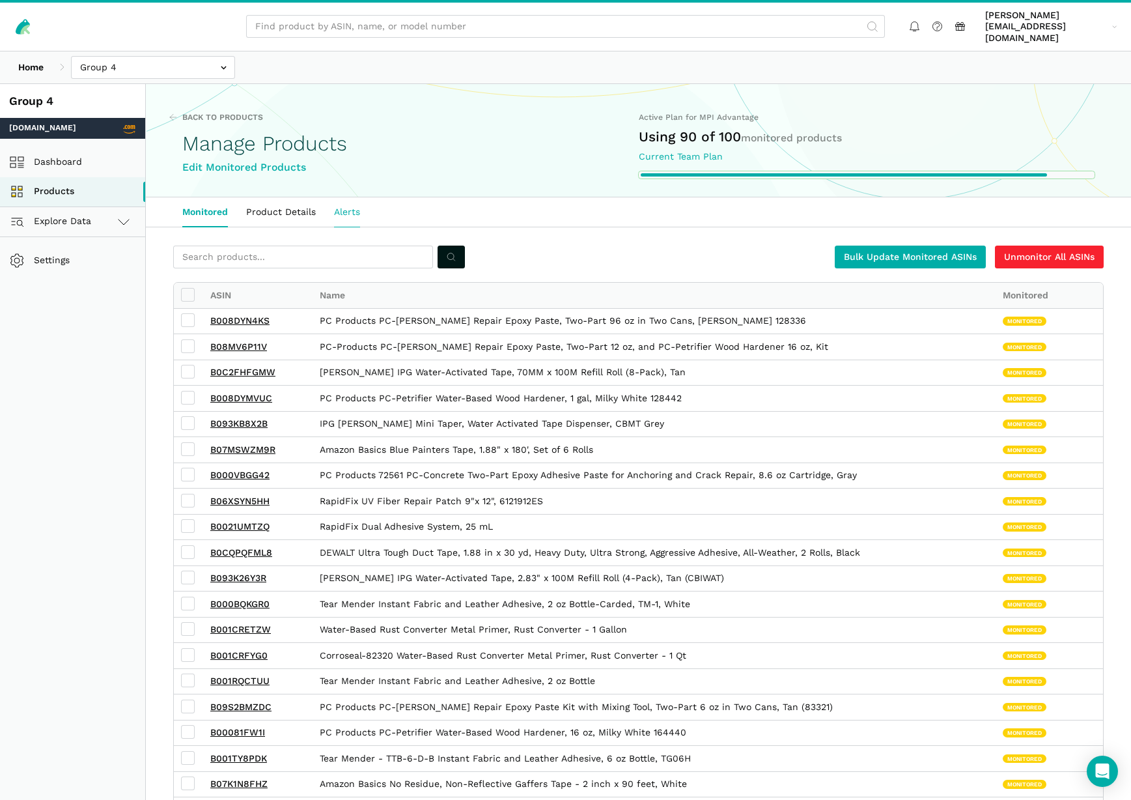
click at [348, 204] on link "Alerts" at bounding box center [347, 212] width 44 height 30
click at [350, 201] on link "Alerts" at bounding box center [347, 212] width 44 height 30
click at [346, 199] on link "Alerts" at bounding box center [347, 212] width 44 height 30
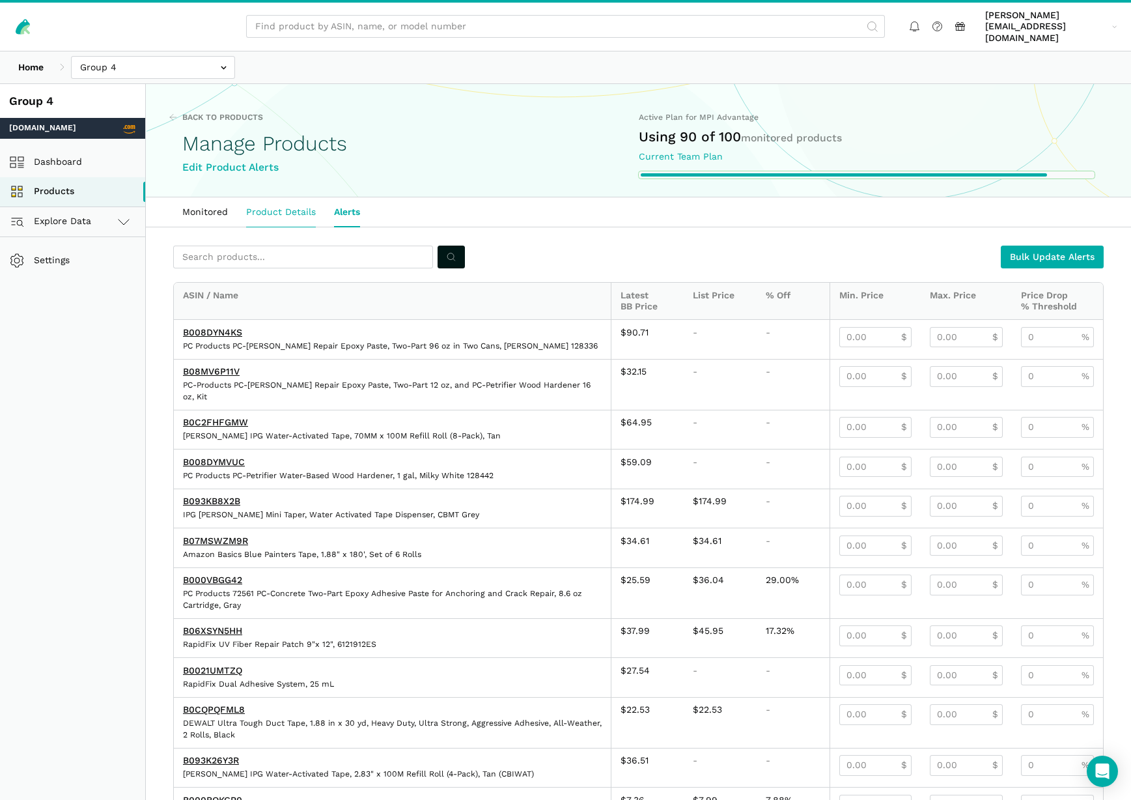
click at [307, 201] on link "Product Details" at bounding box center [281, 212] width 88 height 30
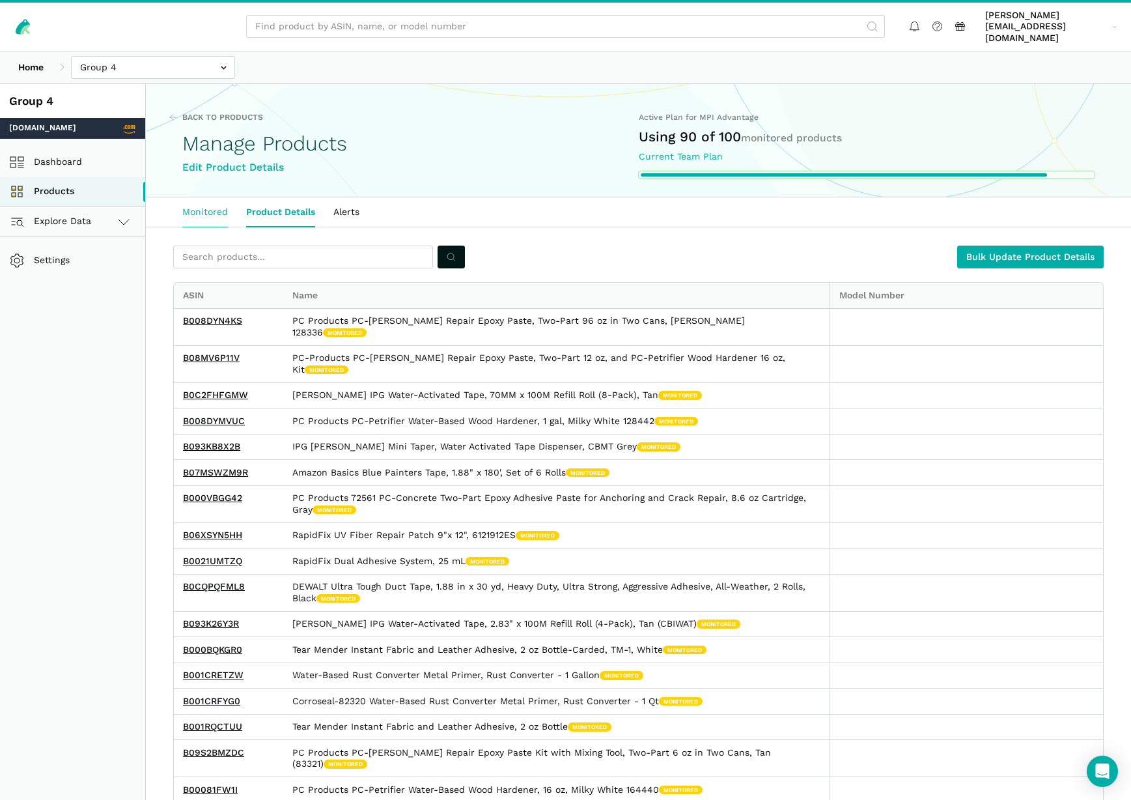
click at [204, 203] on link "Monitored" at bounding box center [205, 212] width 64 height 30
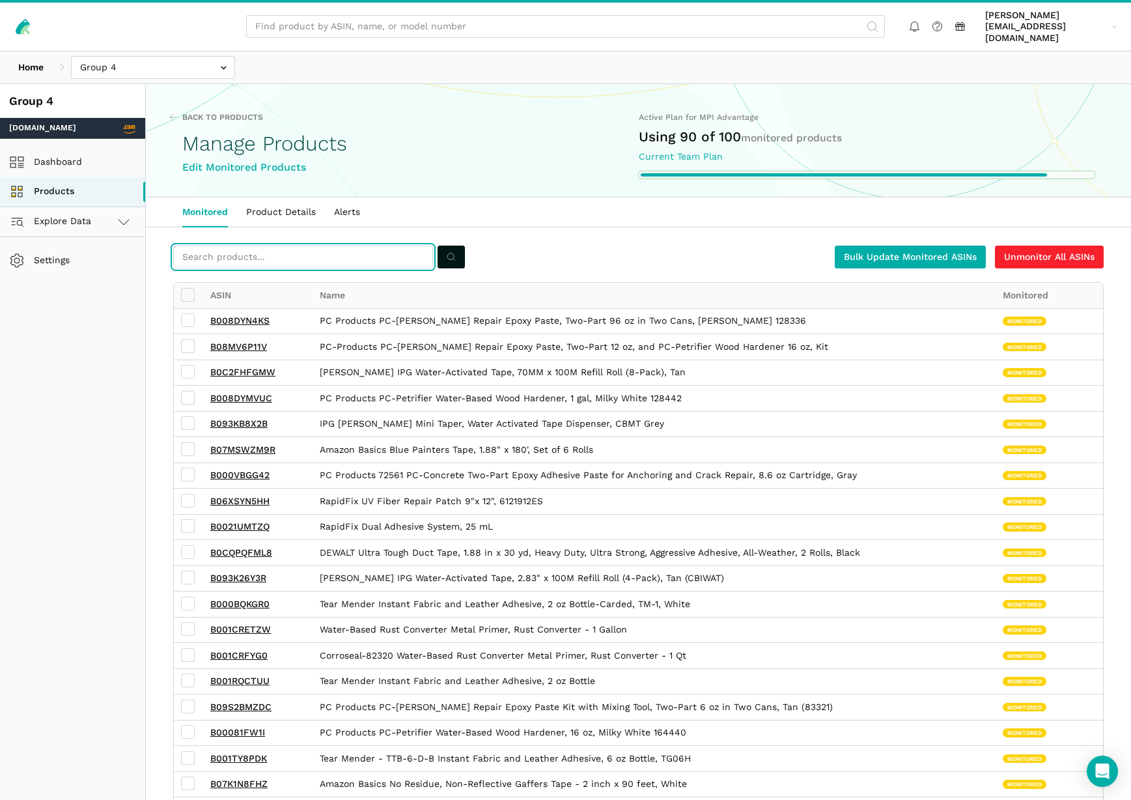
click at [252, 246] on input "text" at bounding box center [303, 257] width 260 height 23
paste input "B08QZY42CD"
type input "B08QZY42CD"
click at [453, 250] on icon "submit" at bounding box center [451, 257] width 9 height 14
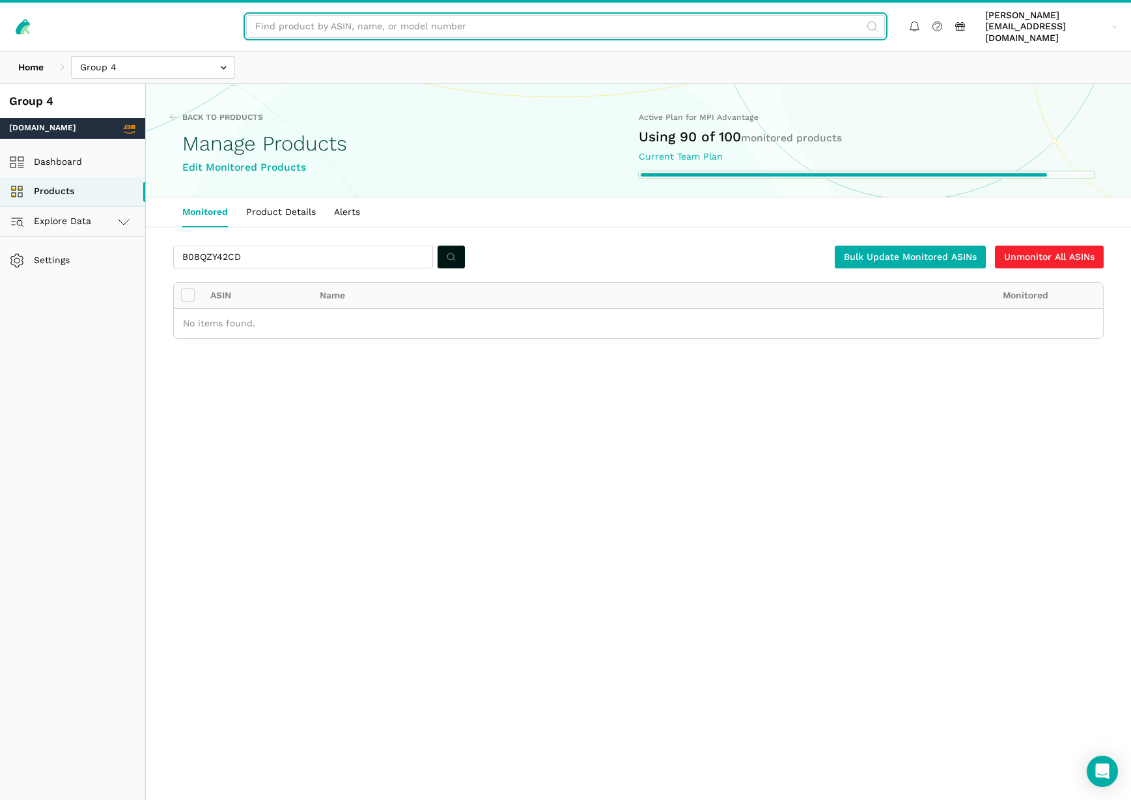
click at [373, 25] on input "text" at bounding box center [565, 26] width 639 height 23
paste input "B08QZY42CD"
click at [865, 25] on input "B08QZY42CD" at bounding box center [565, 26] width 639 height 23
click at [864, 20] on input "B08QZY42CD" at bounding box center [565, 26] width 639 height 23
type input "B08QZY42CD"
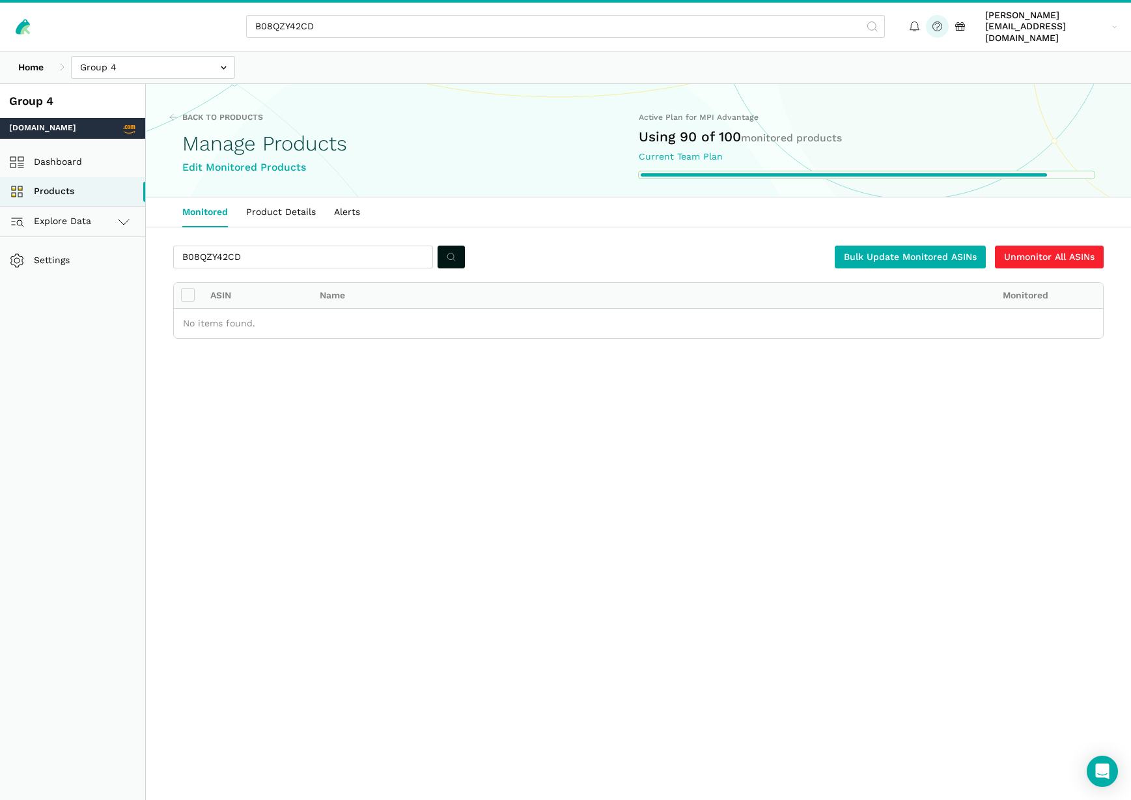
click at [935, 23] on icon at bounding box center [937, 25] width 5 height 5
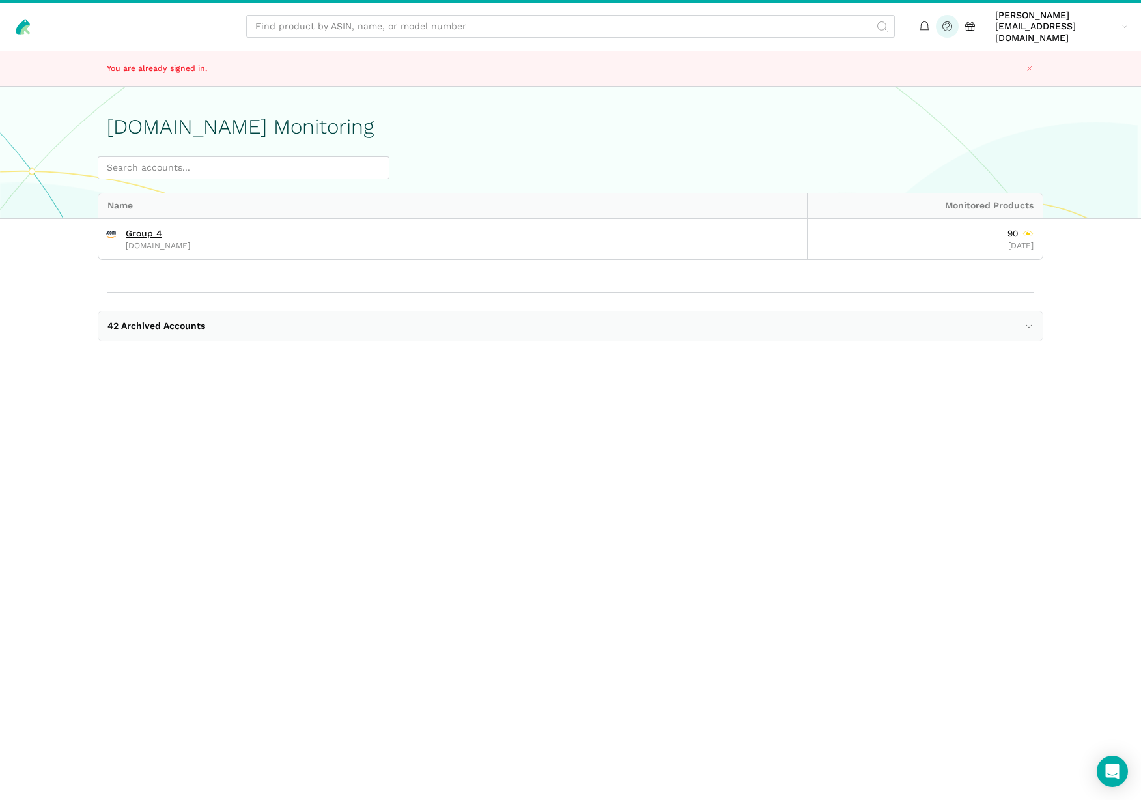
click at [940, 24] on icon at bounding box center [947, 27] width 14 height 14
